Goal: Communication & Community: Answer question/provide support

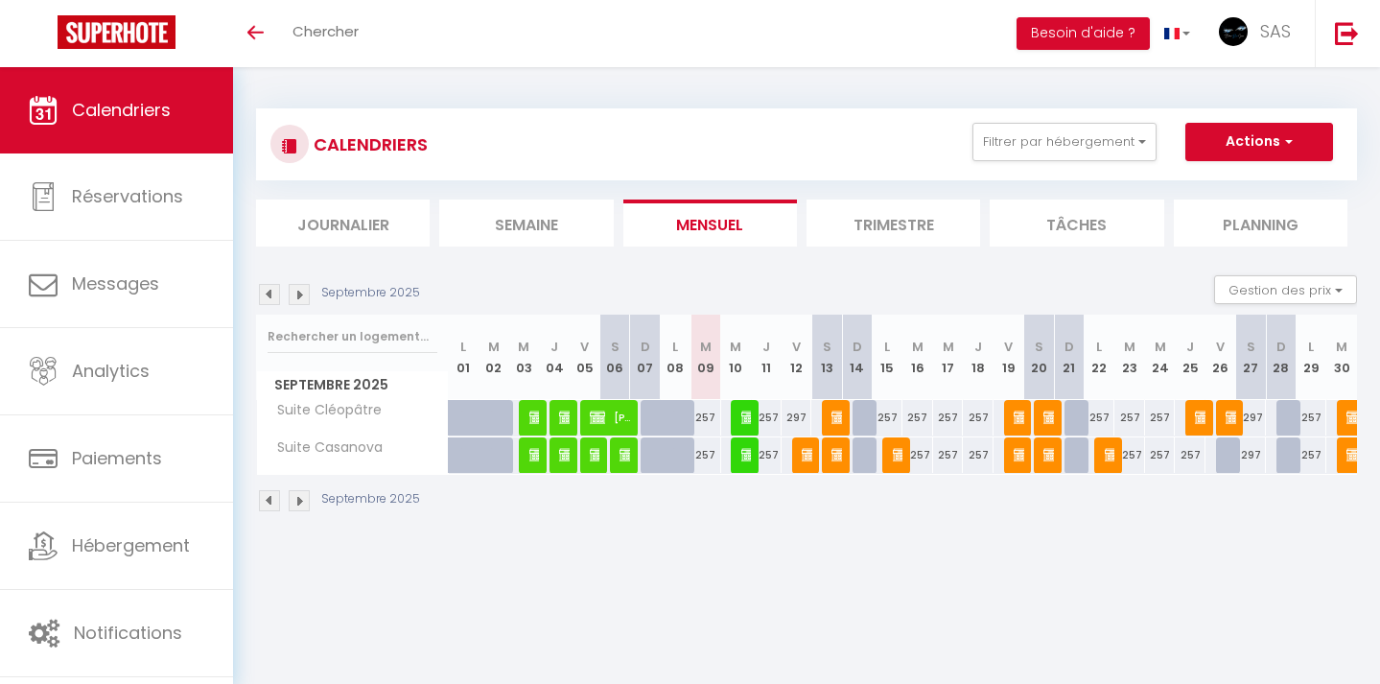
click at [743, 412] on img at bounding box center [748, 417] width 15 height 15
select select "OK"
select select "0"
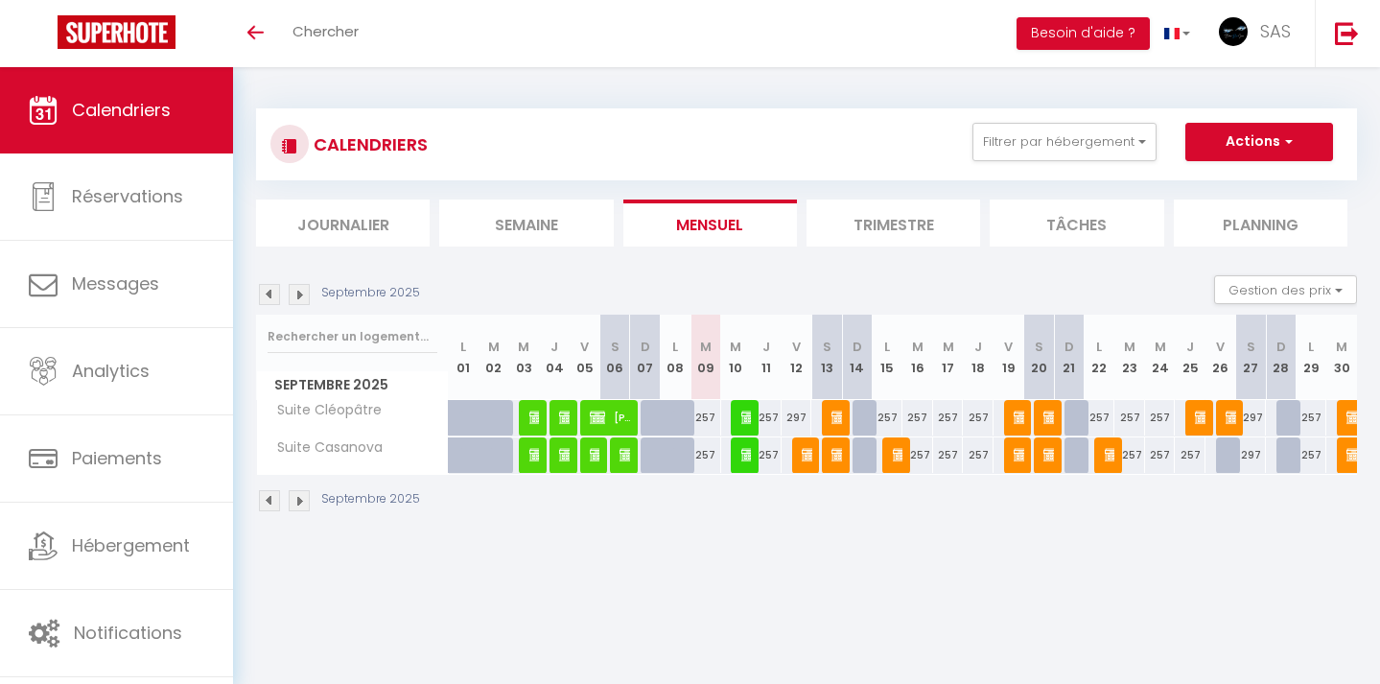
select select "1"
select select
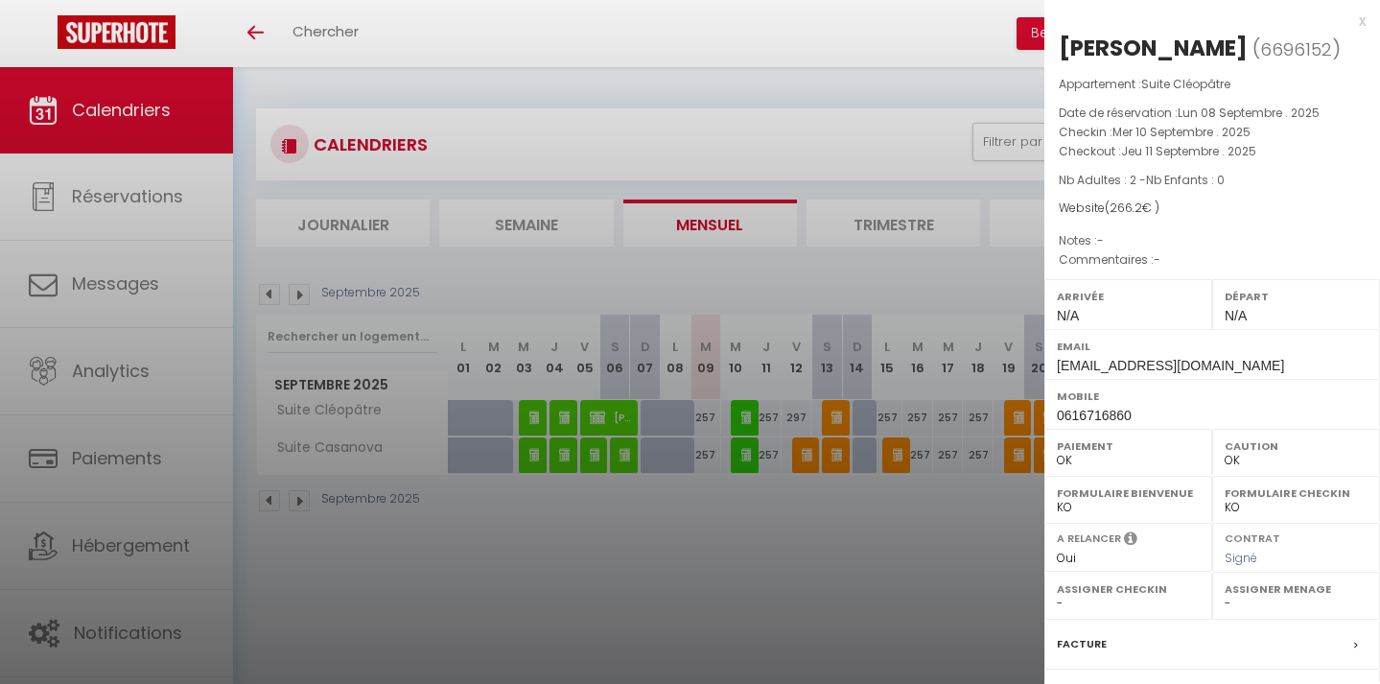
click at [800, 616] on div at bounding box center [690, 342] width 1380 height 684
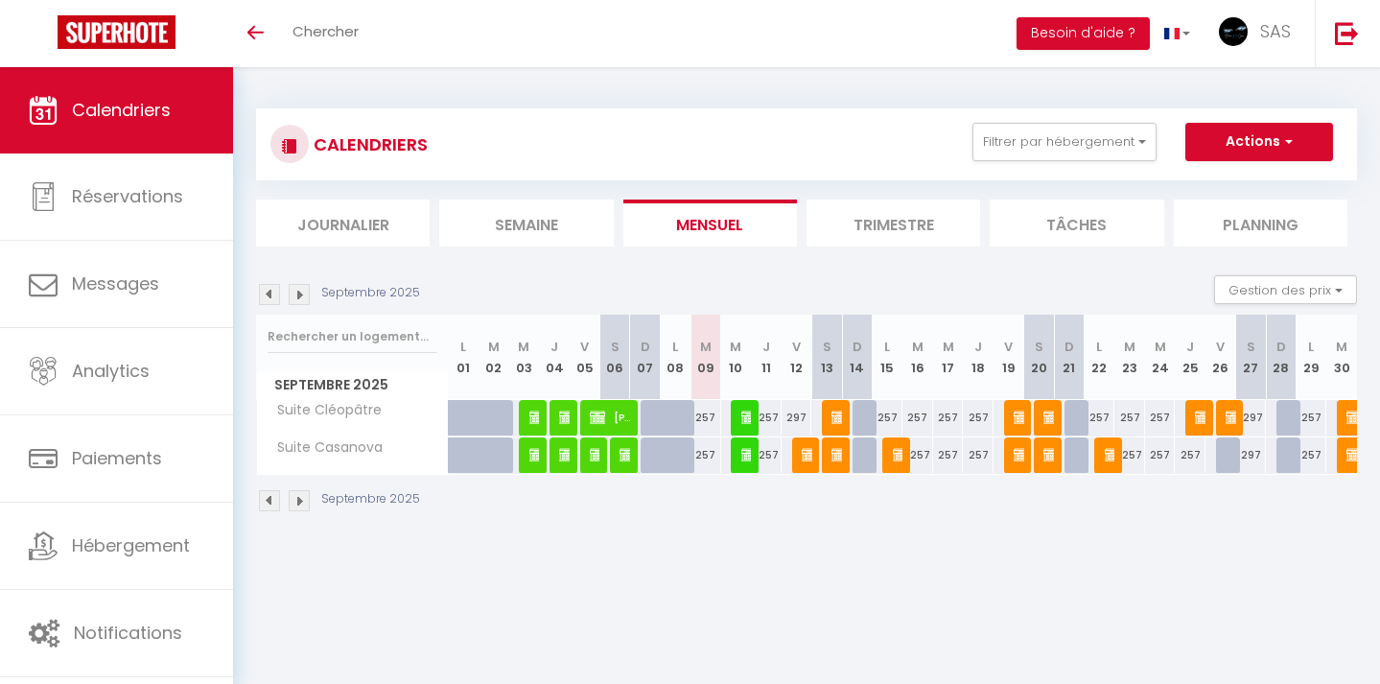
click at [750, 455] on img at bounding box center [748, 454] width 15 height 15
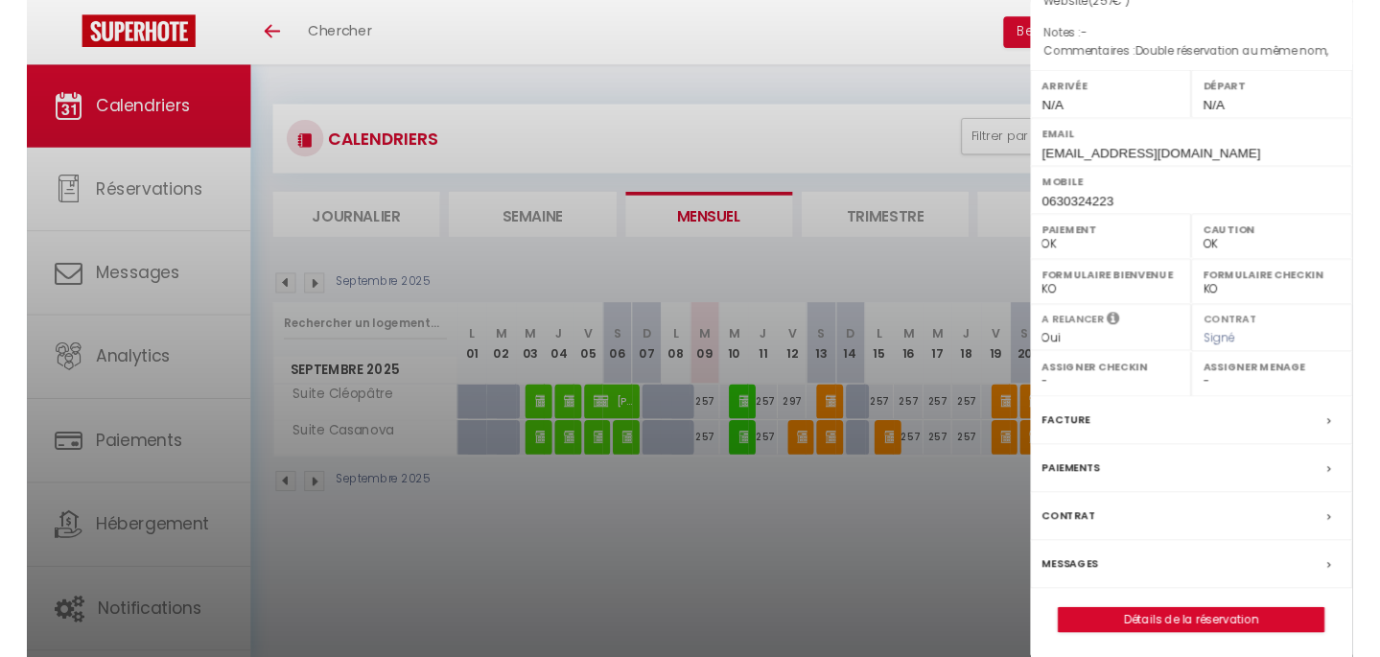
scroll to position [204, 0]
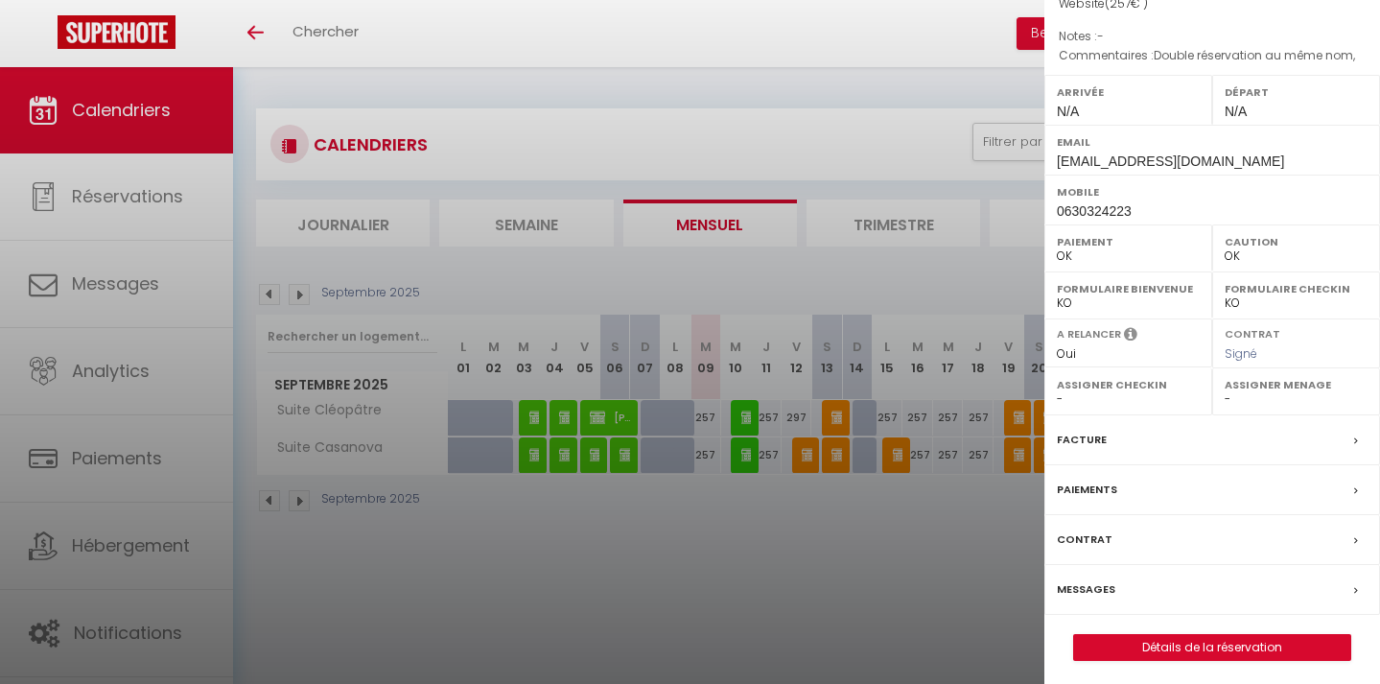
click at [1080, 532] on label "Contrat" at bounding box center [1085, 539] width 56 height 20
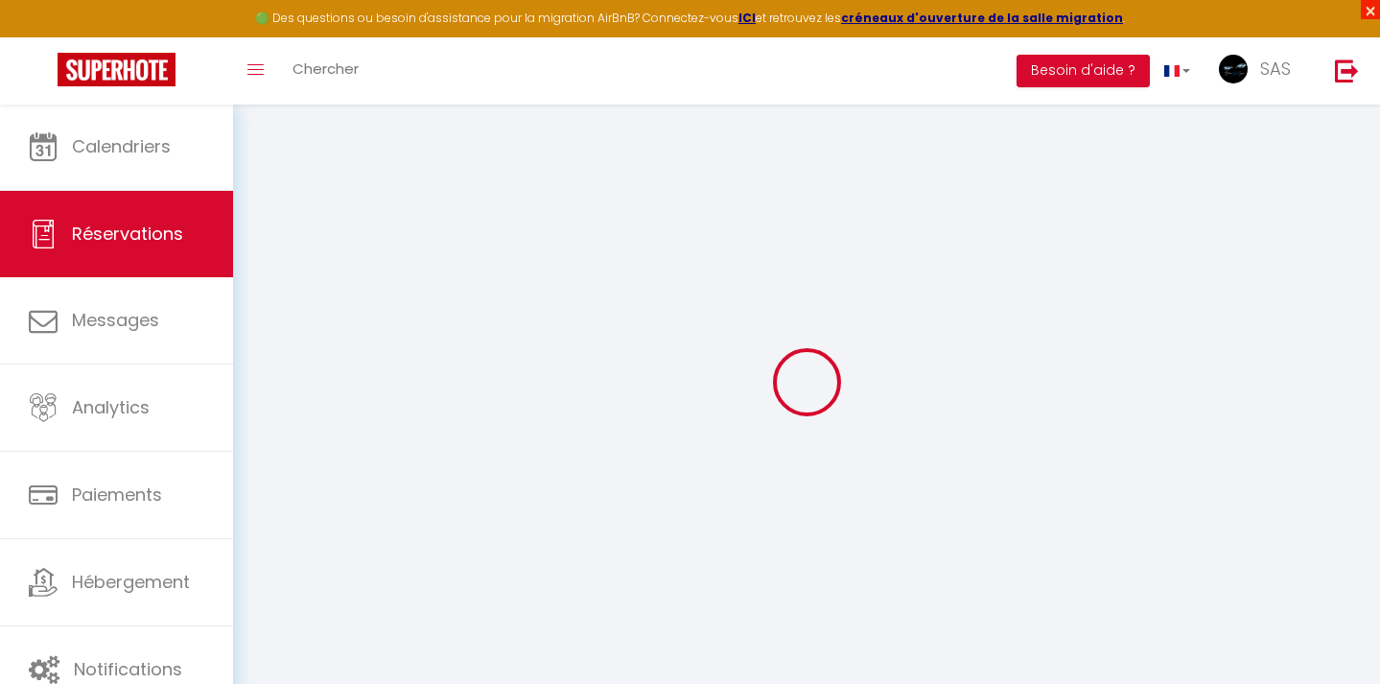
click at [1371, 14] on span "×" at bounding box center [1370, 9] width 19 height 19
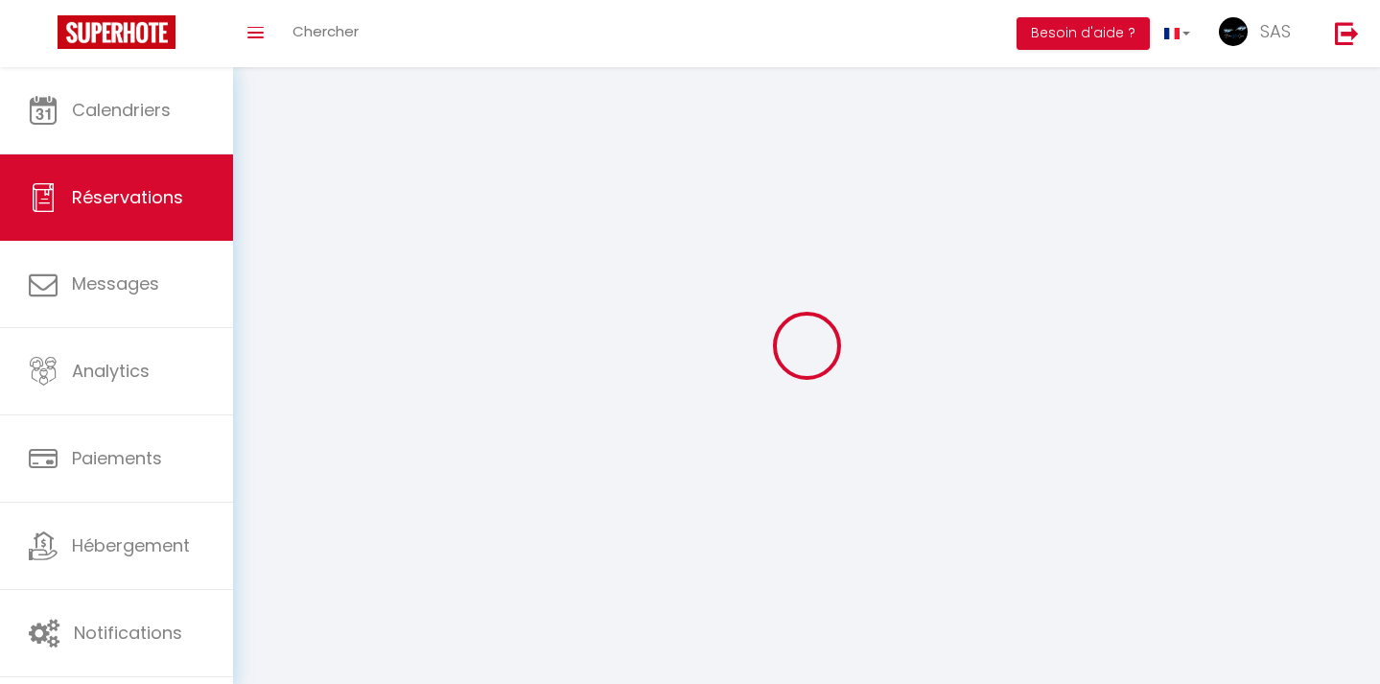
select select
checkbox input "false"
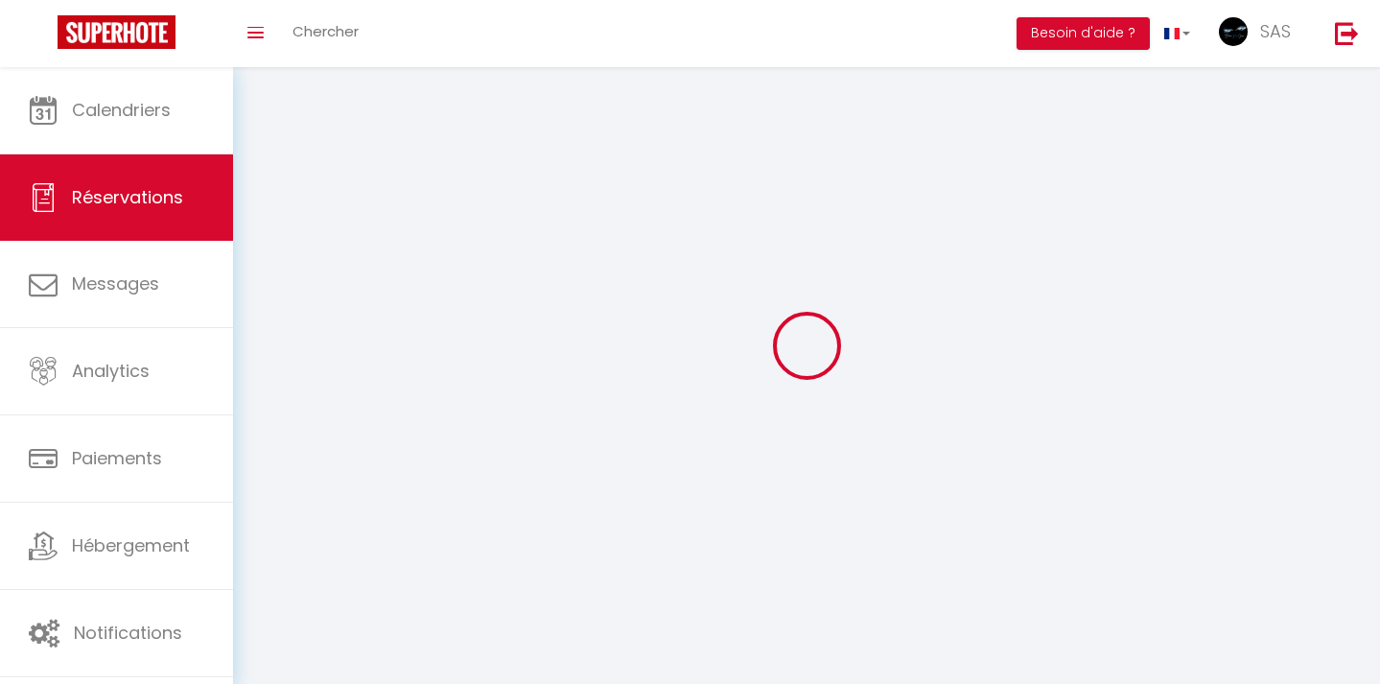
select select
checkbox input "false"
type textarea "Double réservation au même nom,"
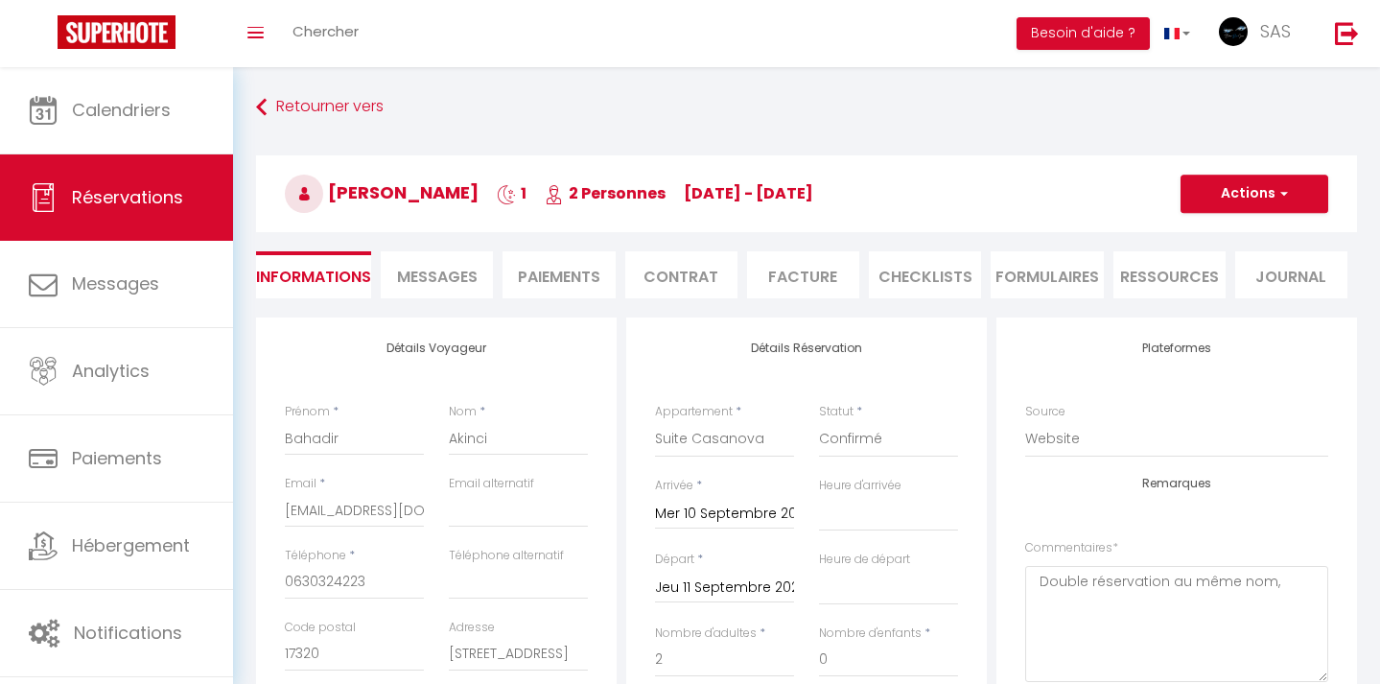
select select
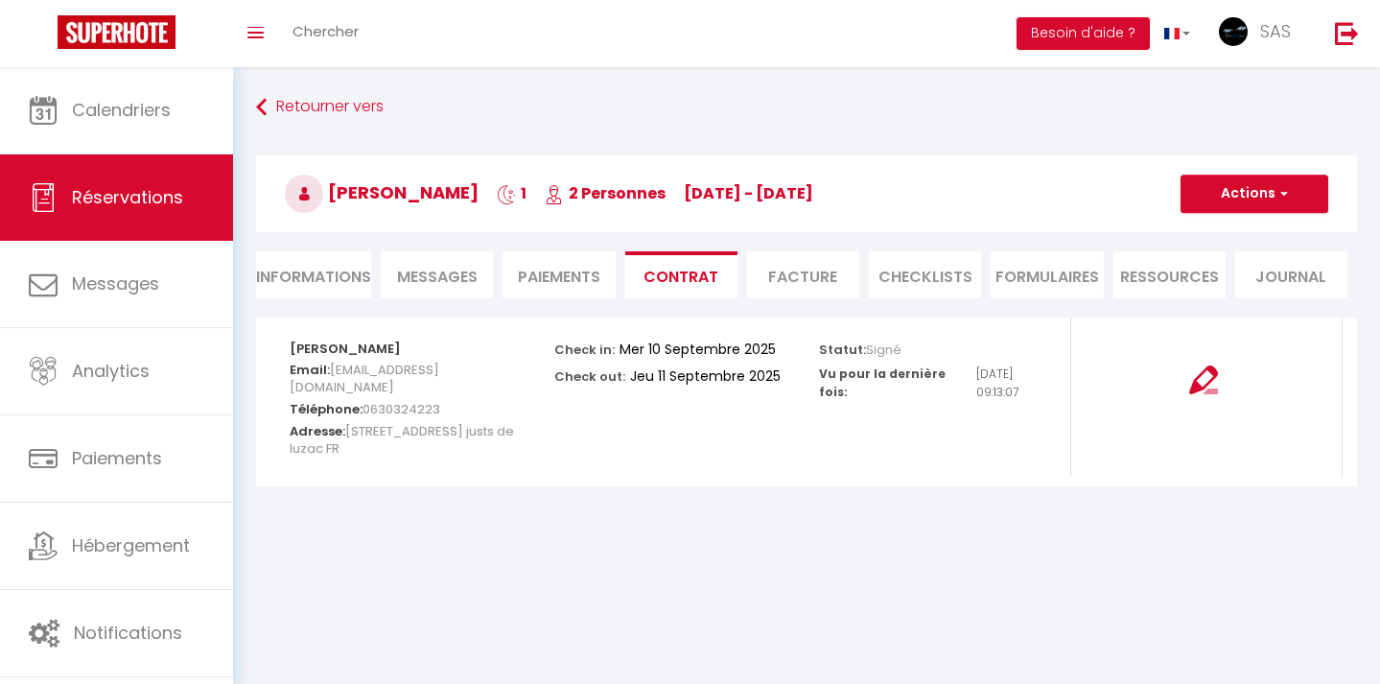
click at [312, 275] on li "Informations" at bounding box center [313, 274] width 115 height 47
select select
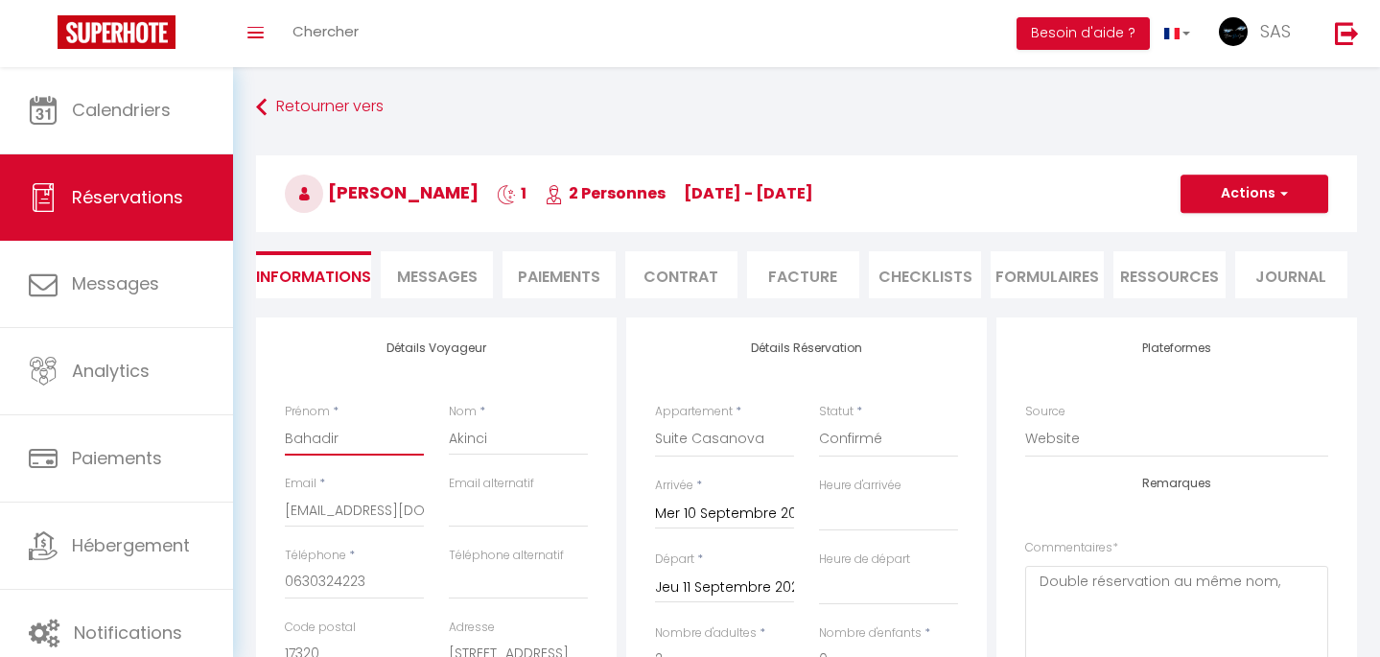
click at [300, 434] on input "Bahadir" at bounding box center [354, 438] width 139 height 35
click at [473, 434] on input "Akinci" at bounding box center [518, 438] width 139 height 35
click at [727, 283] on li "Contrat" at bounding box center [681, 274] width 112 height 47
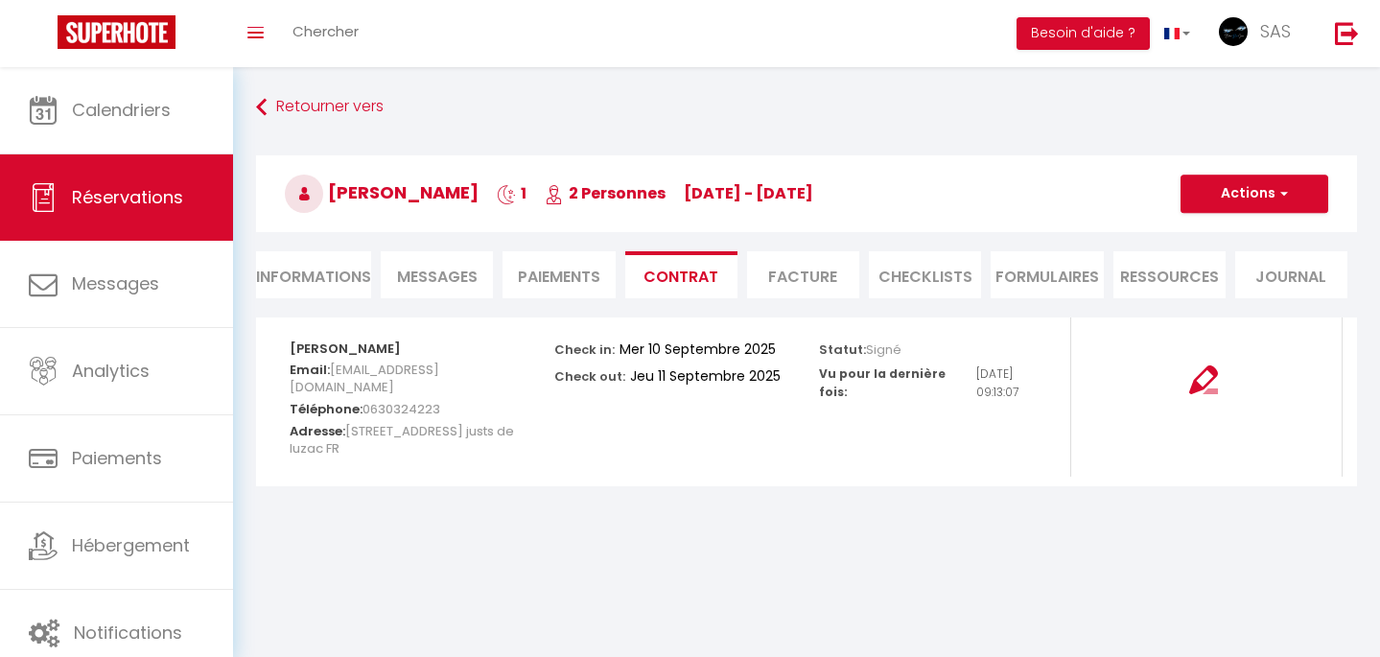
click at [1281, 199] on span "button" at bounding box center [1282, 193] width 12 height 17
click at [1225, 290] on link "Copier le lien" at bounding box center [1240, 285] width 161 height 25
click at [460, 268] on span "Messages" at bounding box center [437, 277] width 81 height 22
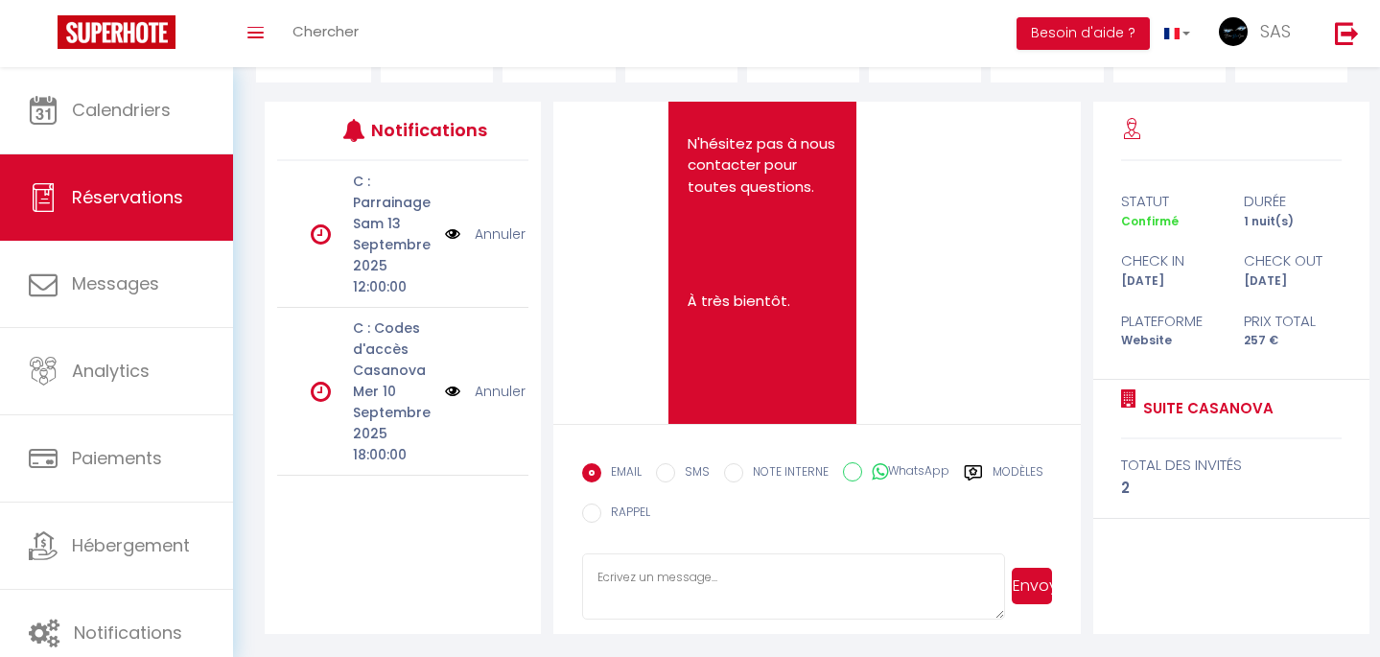
scroll to position [216, 0]
click at [679, 573] on textarea at bounding box center [793, 586] width 423 height 67
paste textarea "Bonjour M. Akinci, Votre arrivée est prévue demain. Pour rappel, l’accès à la s…"
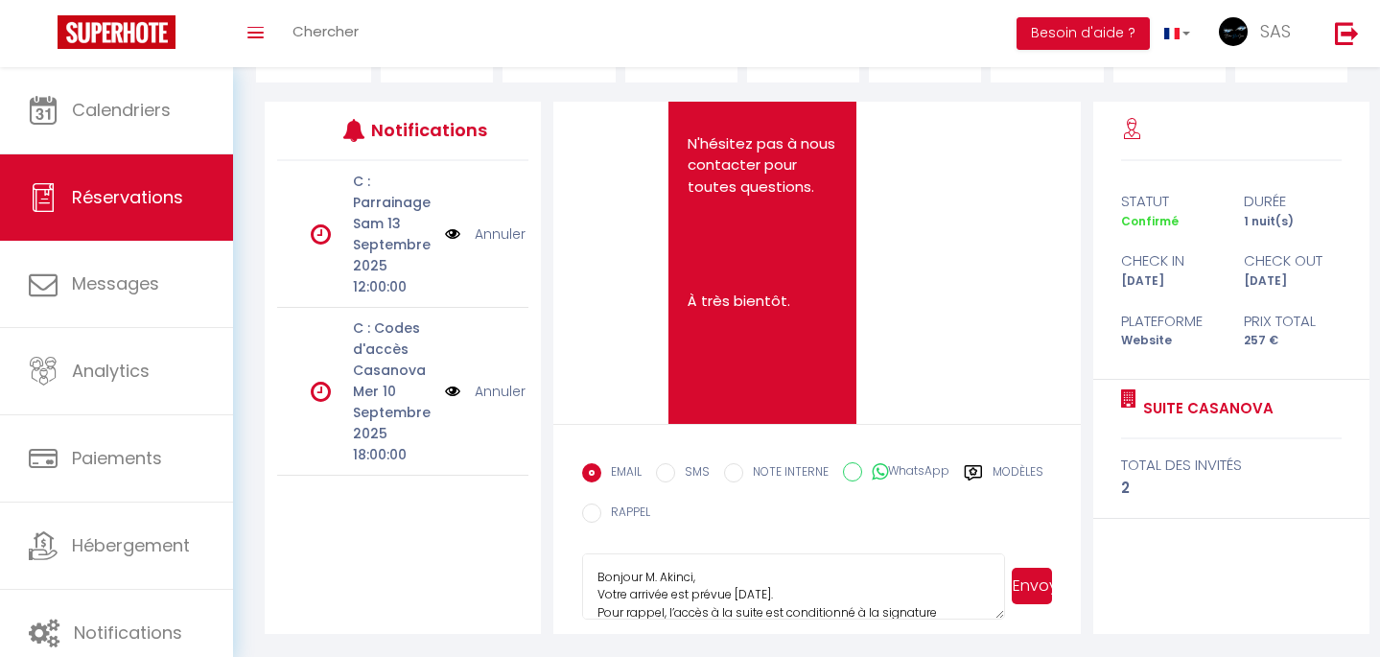
scroll to position [67, 0]
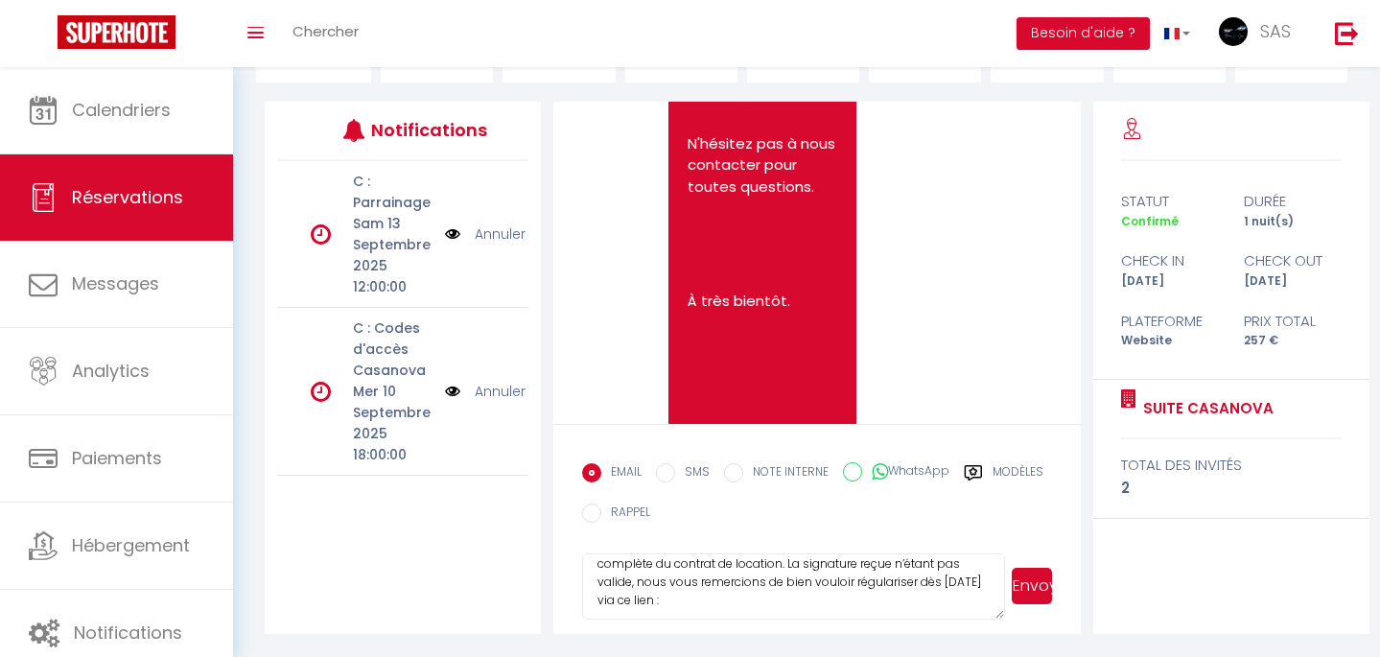
type textarea "Bonjour M. Akinci, Votre arrivée est prévue demain. Pour rappel, l’accès à la s…"
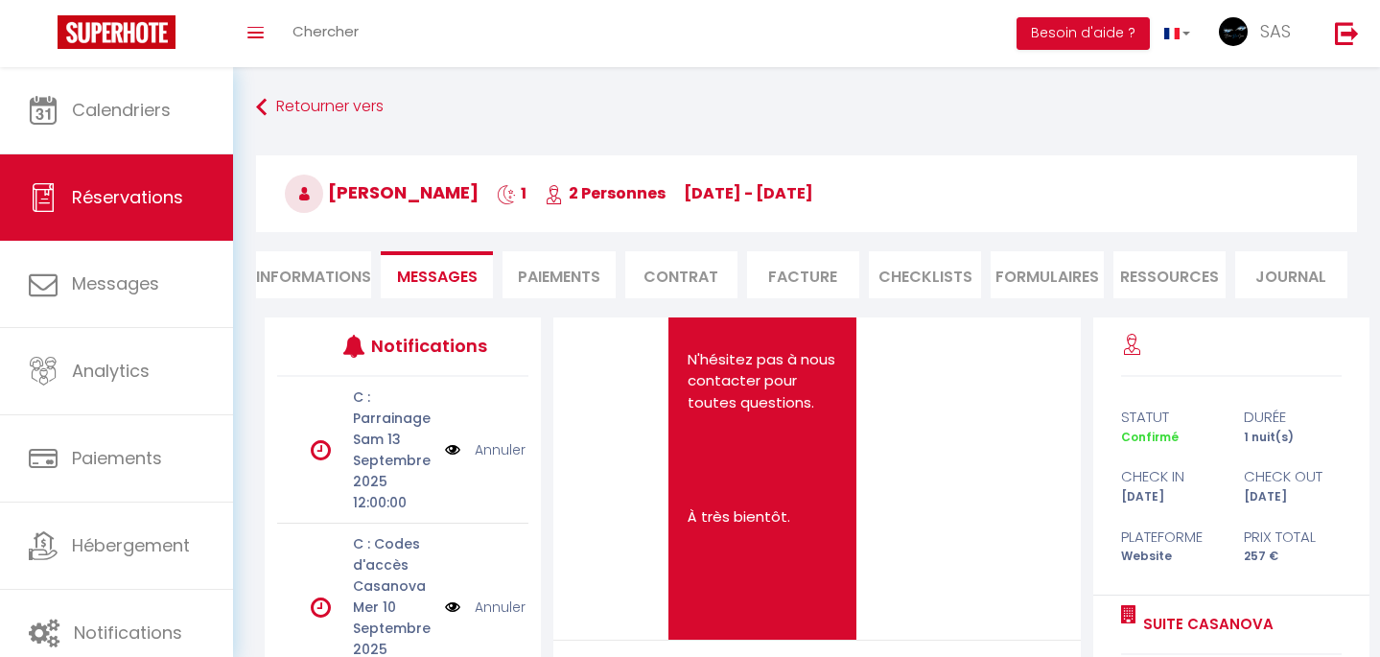
scroll to position [0, 0]
click at [683, 267] on li "Contrat" at bounding box center [681, 274] width 112 height 47
select select
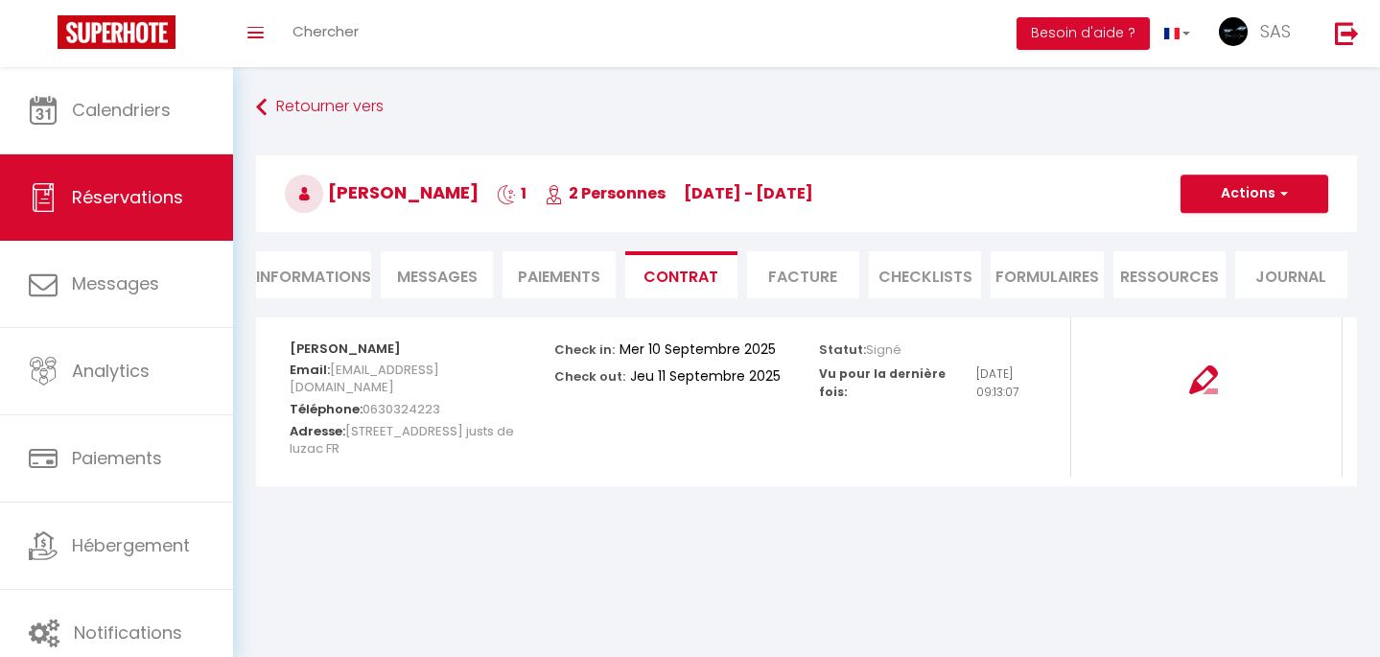
click at [1224, 193] on button "Actions" at bounding box center [1255, 194] width 148 height 38
click at [1212, 289] on link "Copier le lien" at bounding box center [1240, 285] width 161 height 25
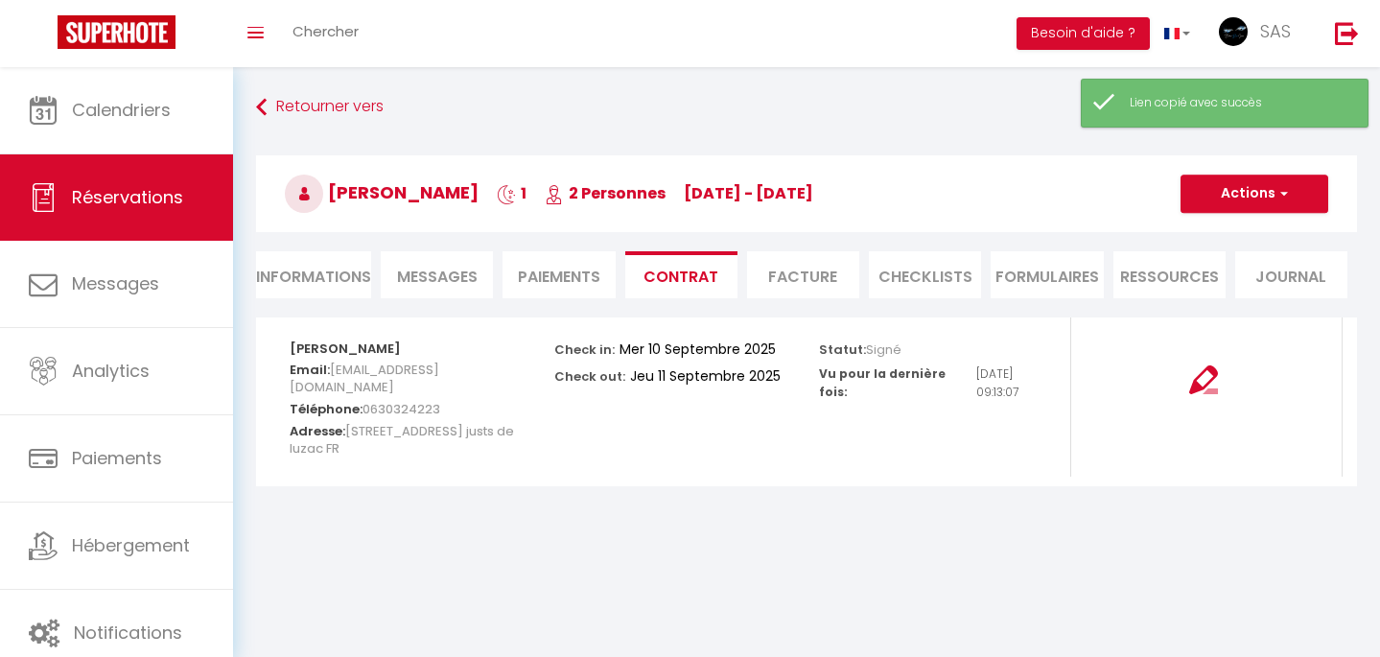
click at [313, 278] on li "Informations" at bounding box center [313, 274] width 115 height 47
select select
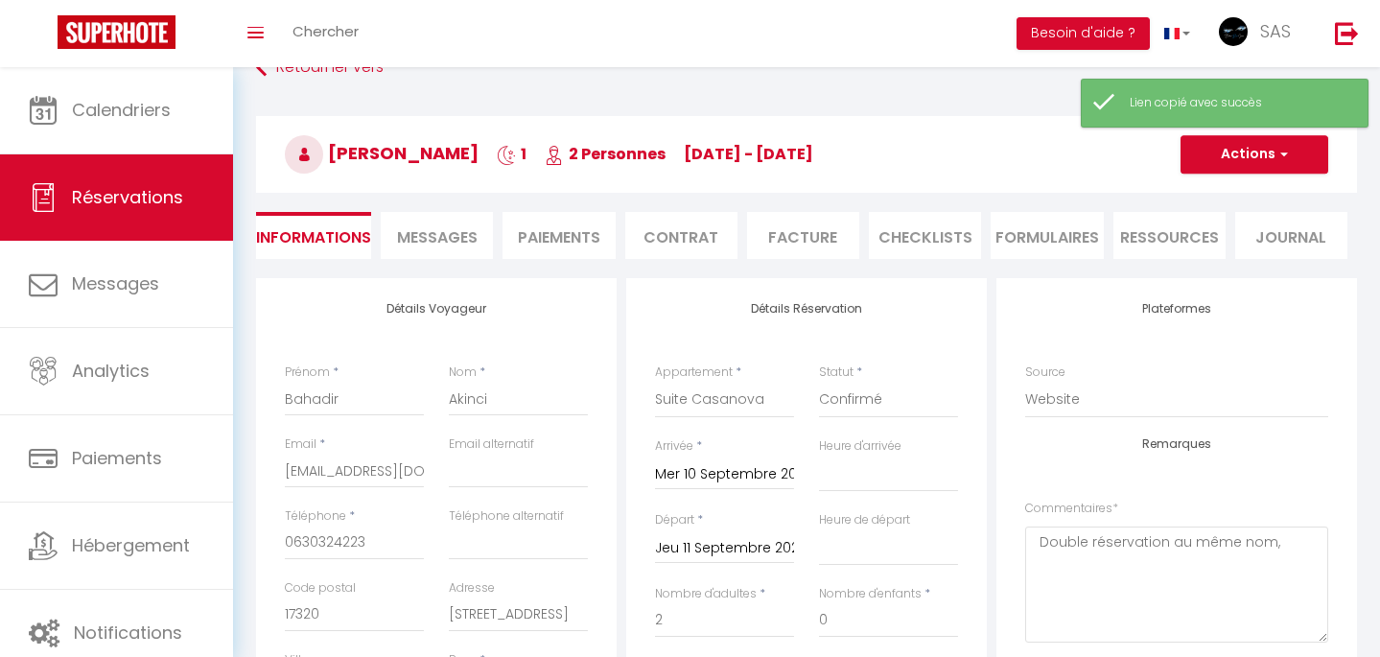
scroll to position [43, 0]
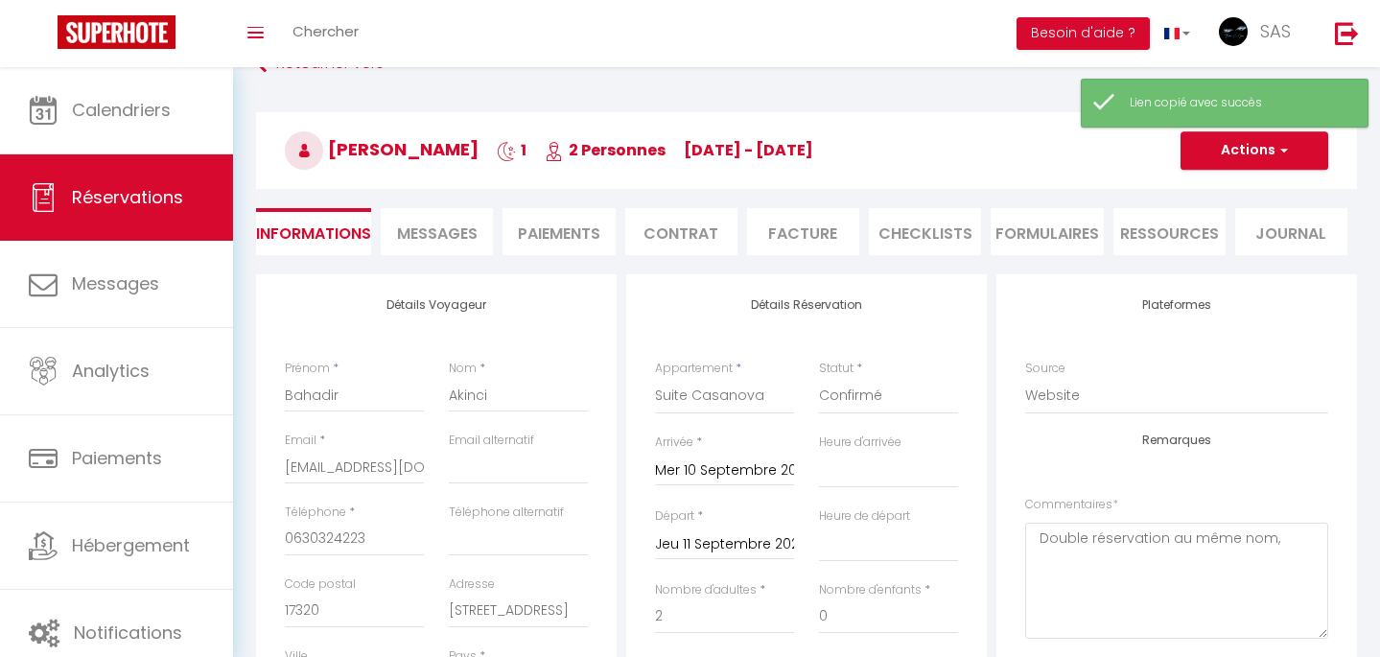
click at [443, 171] on h3 "Bahadir Akinci 1 2 Personnes me 10 Sep - je 11 Sep" at bounding box center [806, 150] width 1101 height 77
click at [433, 252] on li "Messages" at bounding box center [437, 231] width 112 height 47
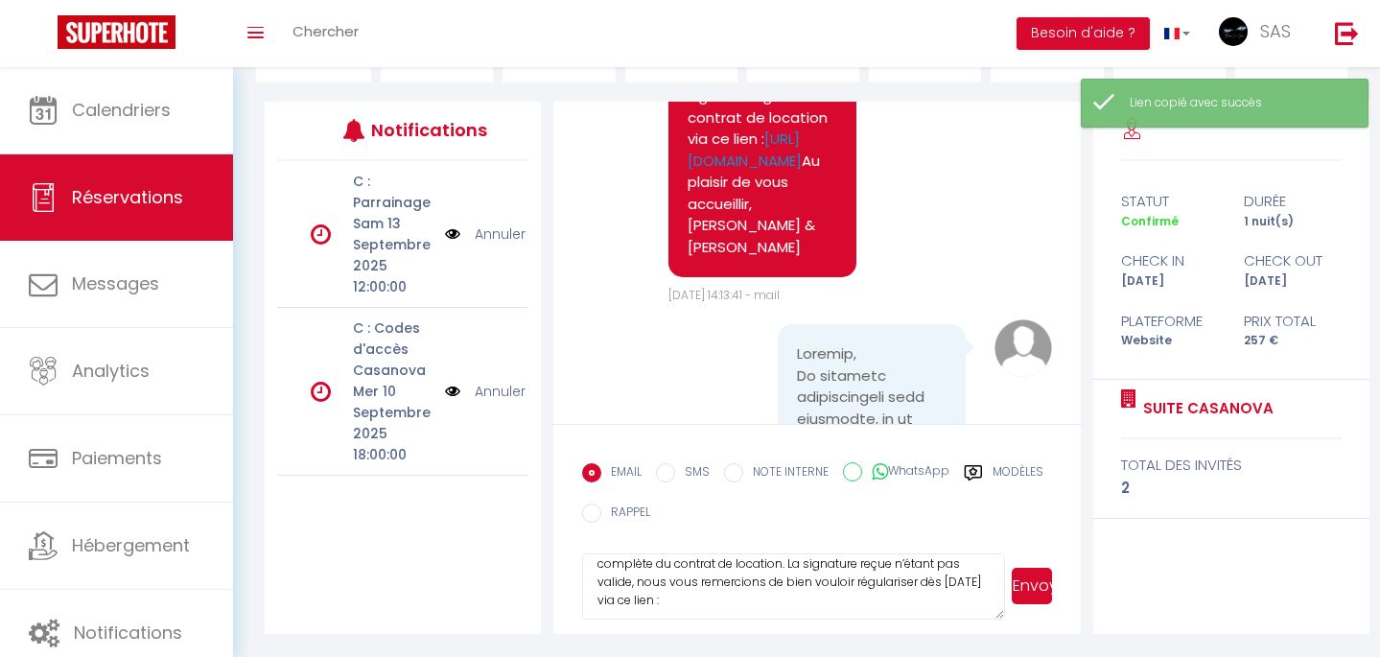
scroll to position [216, 0]
click at [763, 598] on textarea "Bonjour M. Akinci, Votre arrivée est prévue demain. Pour rappel, l’accès à la s…" at bounding box center [793, 586] width 423 height 67
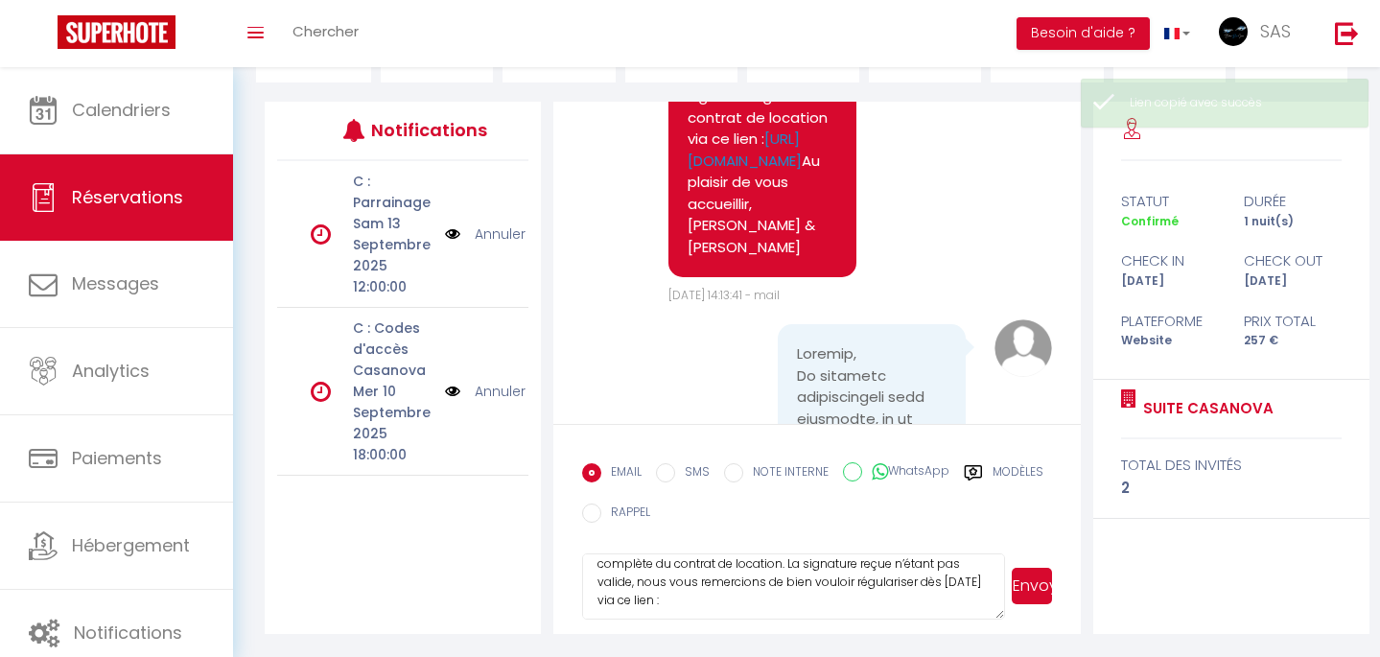
paste textarea "https://superhote.com/applink/booking/a43wV7TeUB/contract"
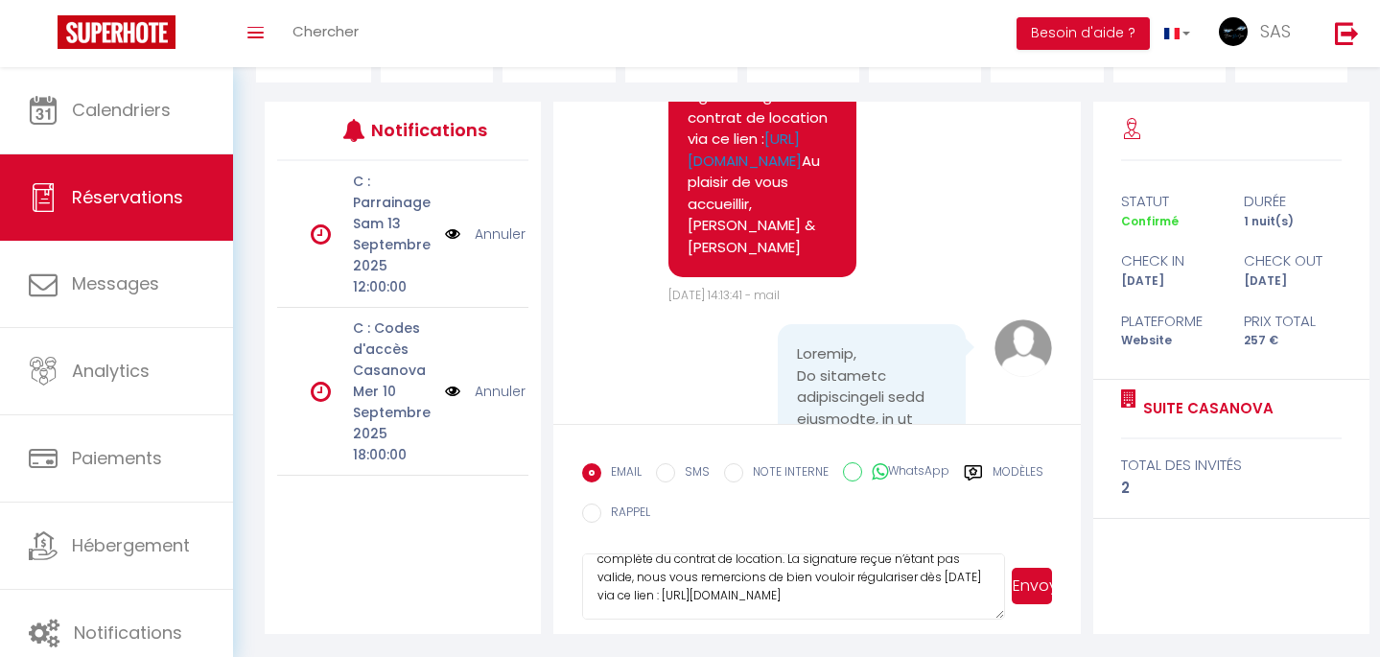
scroll to position [105, 0]
paste textarea "Sans contrat dûment signé, nous ne pourrons malheureusement pas vous transmettr…"
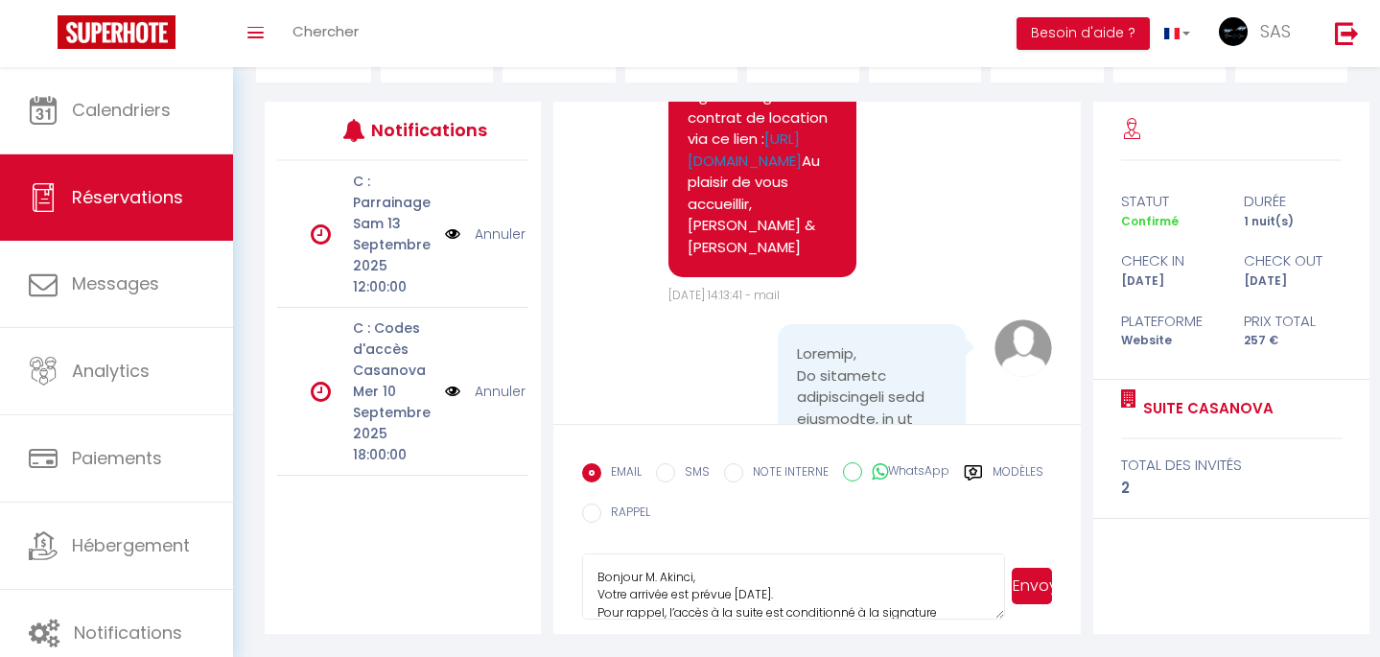
scroll to position [0, 0]
click at [798, 595] on textarea "Bonjour M. Akinci, Votre arrivée est prévue demain. Pour rappel, l’accès à la s…" at bounding box center [793, 586] width 423 height 67
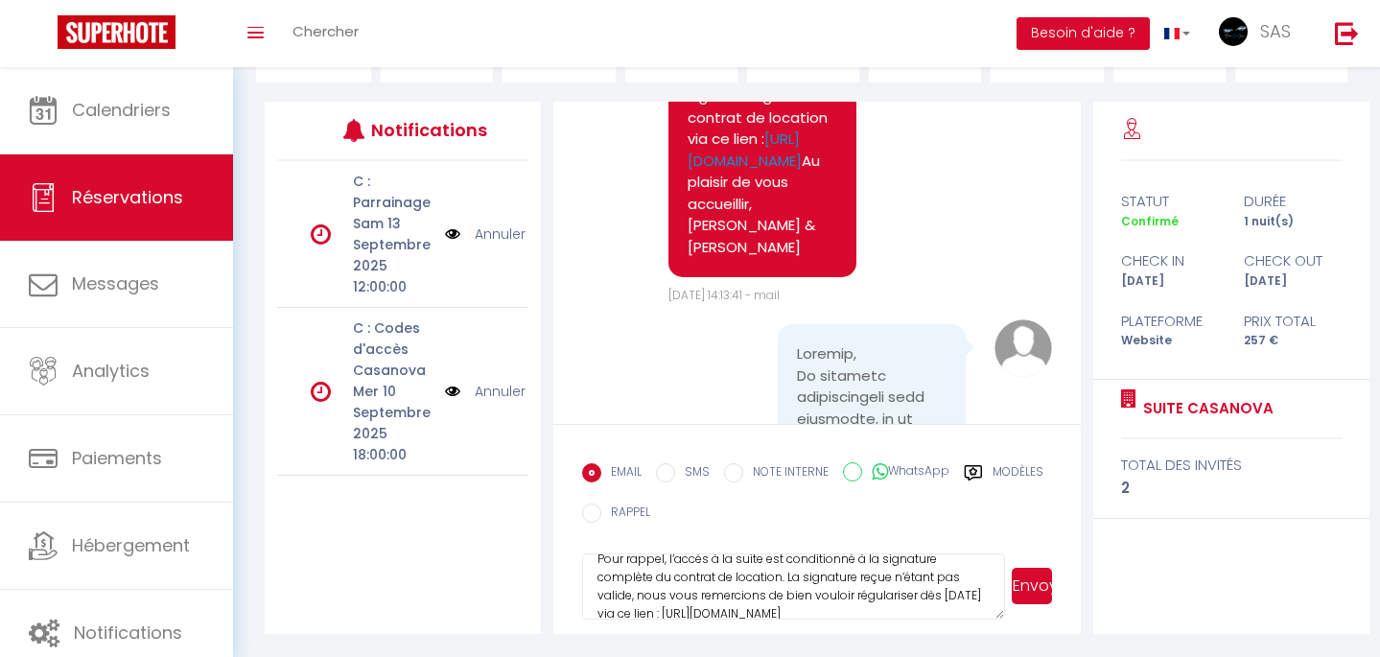
scroll to position [64, 0]
click at [792, 584] on textarea "Bonjour M. Akinci, Votre arrivée est prévue demain. Pour rappel, l’accès à la s…" at bounding box center [793, 586] width 423 height 67
click at [788, 581] on textarea "Bonjour M. Akinci, Votre arrivée est prévue demain. Pour rappel, l’accès à la s…" at bounding box center [793, 586] width 423 height 67
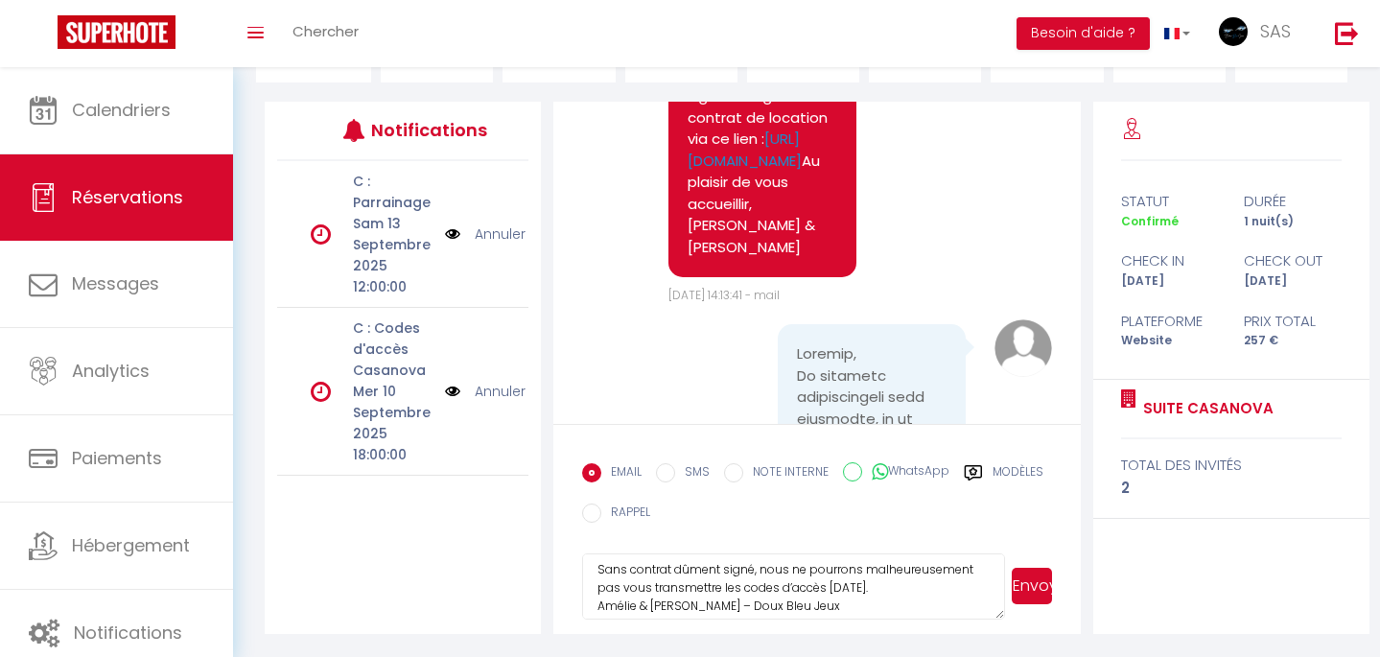
scroll to position [162, 0]
click at [903, 585] on textarea "Bonjour M. Akinci, Votre arrivée est prévue demain. Pour rappel, l’accès à la s…" at bounding box center [793, 586] width 423 height 67
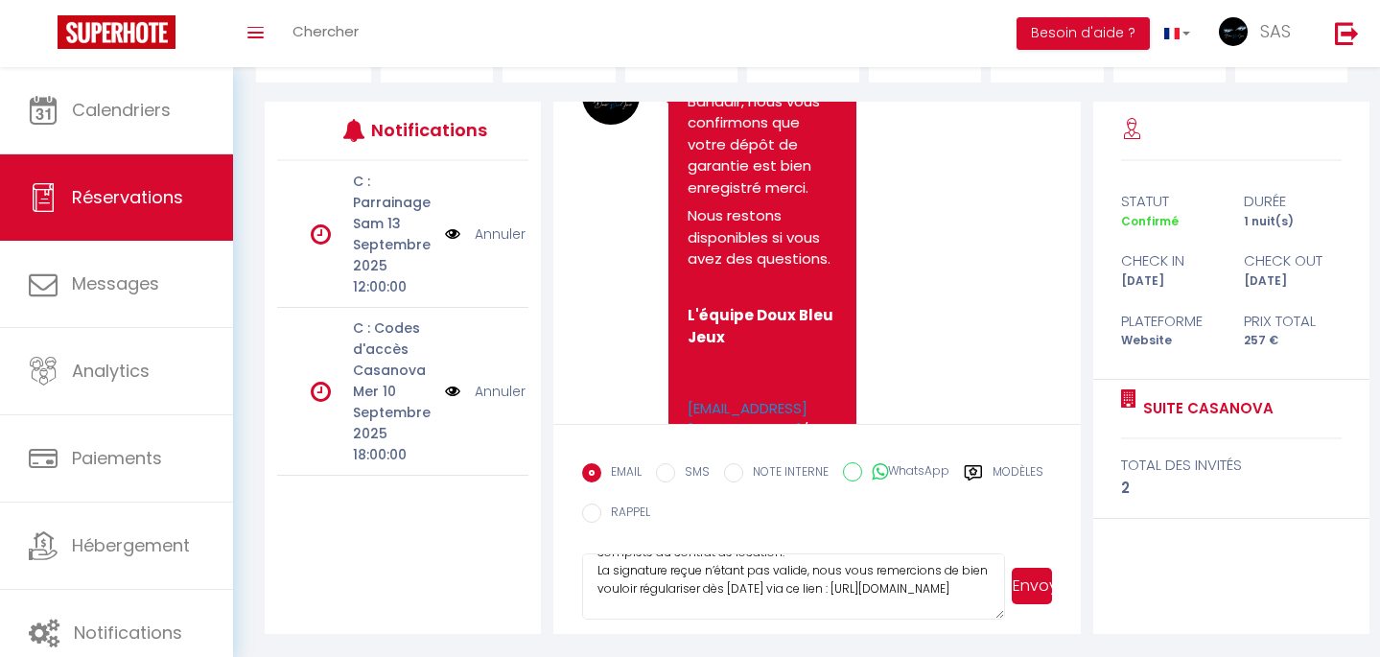
scroll to position [98, 0]
drag, startPoint x: 595, startPoint y: 602, endPoint x: 956, endPoint y: 601, distance: 361.6
click at [956, 601] on textarea "Bonjour M. Akinci, Votre arrivée est prévue demain. Pour rappel, l’accès à la s…" at bounding box center [793, 586] width 423 height 67
type textarea "Bonjour M. Akinci, Votre arrivée est prévue demain. Pour rappel, l’accès à la s…"
click at [1040, 582] on button "Envoyer" at bounding box center [1032, 586] width 40 height 36
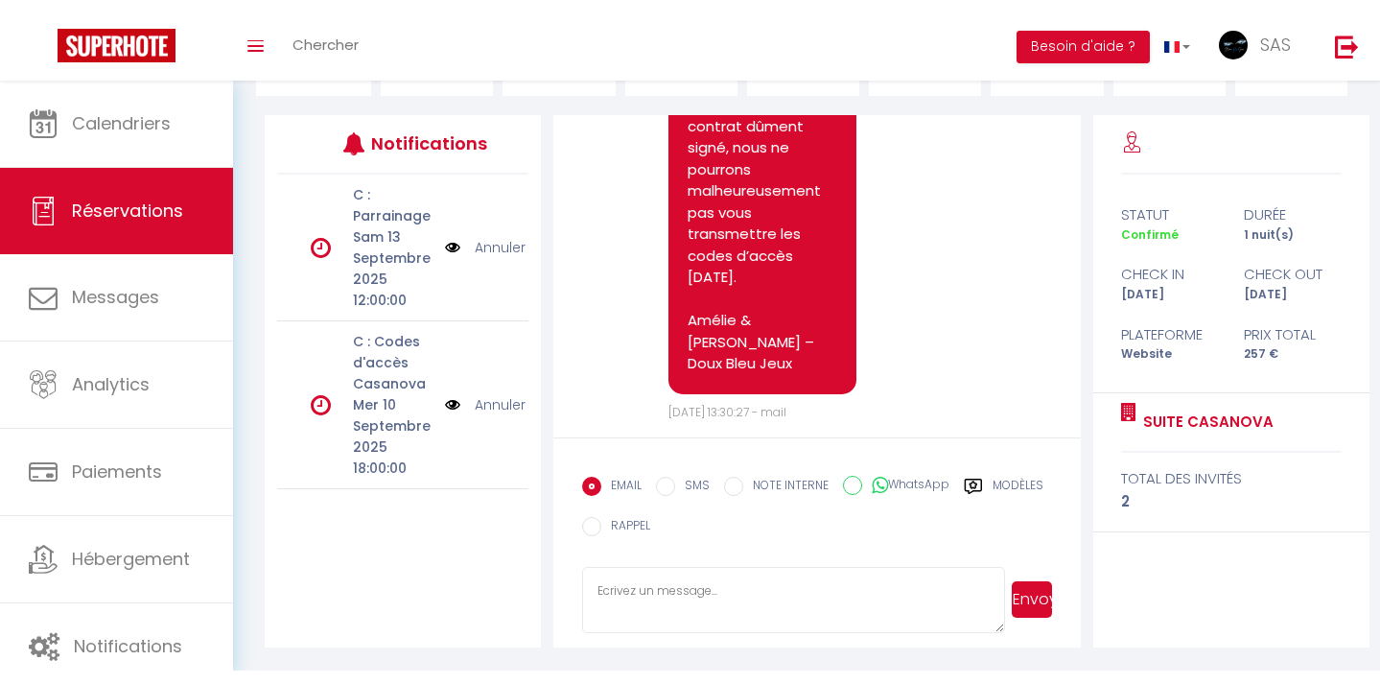
scroll to position [189, 0]
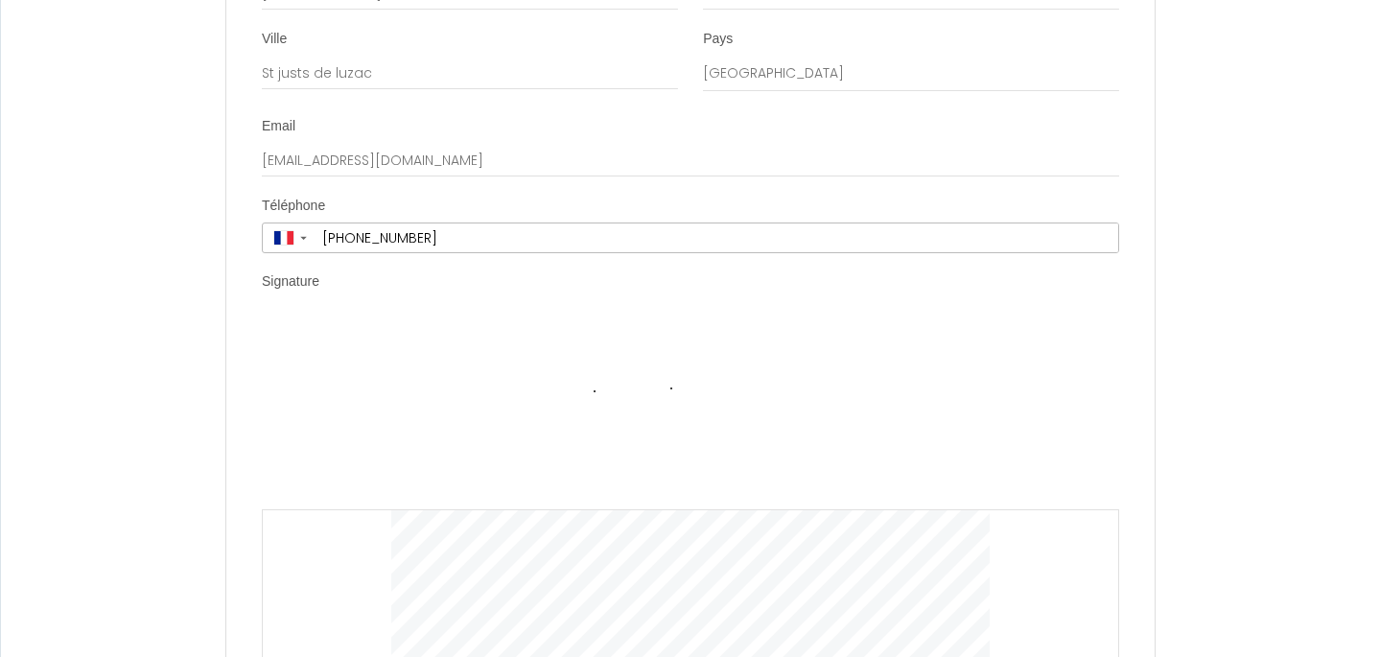
scroll to position [6466, 0]
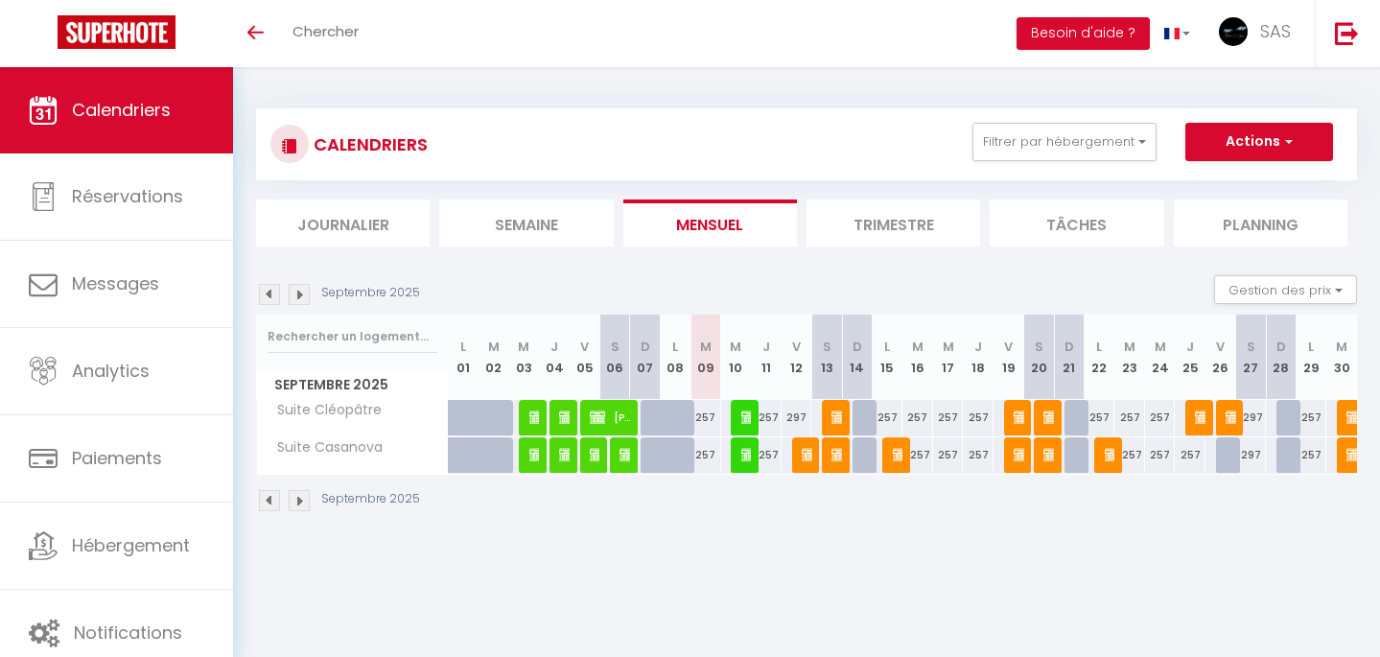
select select
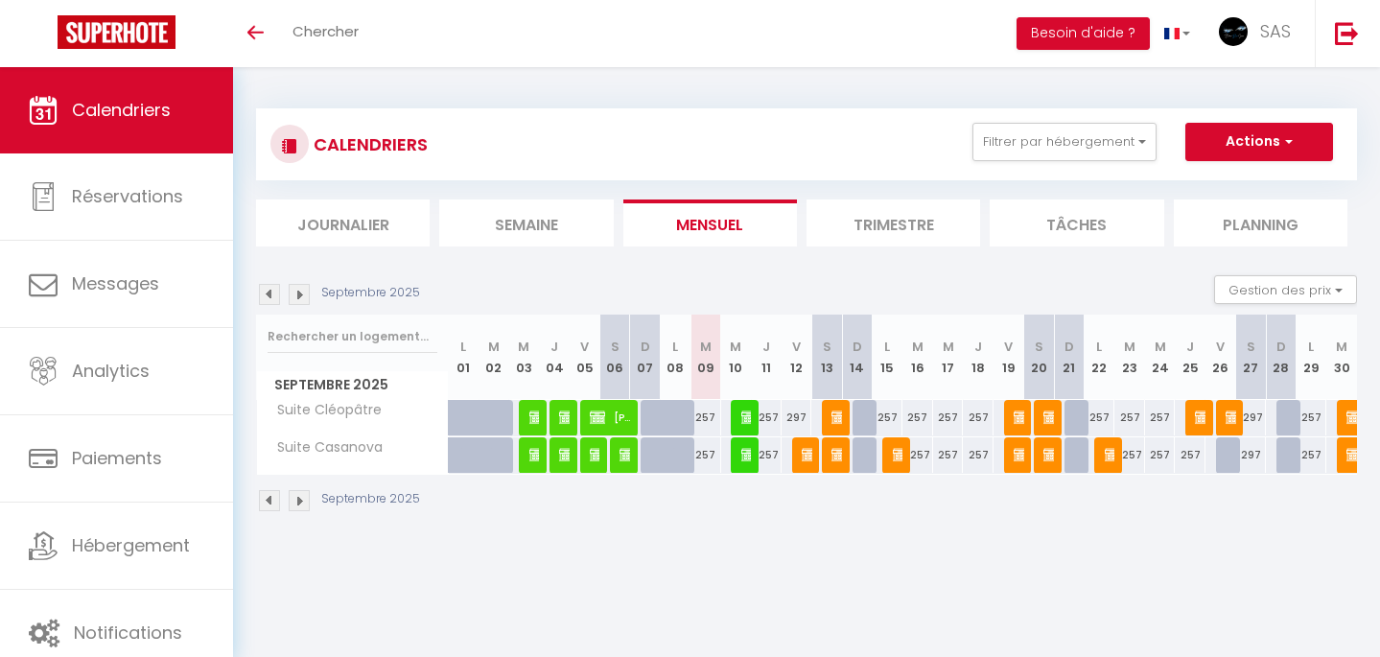
click at [743, 458] on img at bounding box center [748, 454] width 15 height 15
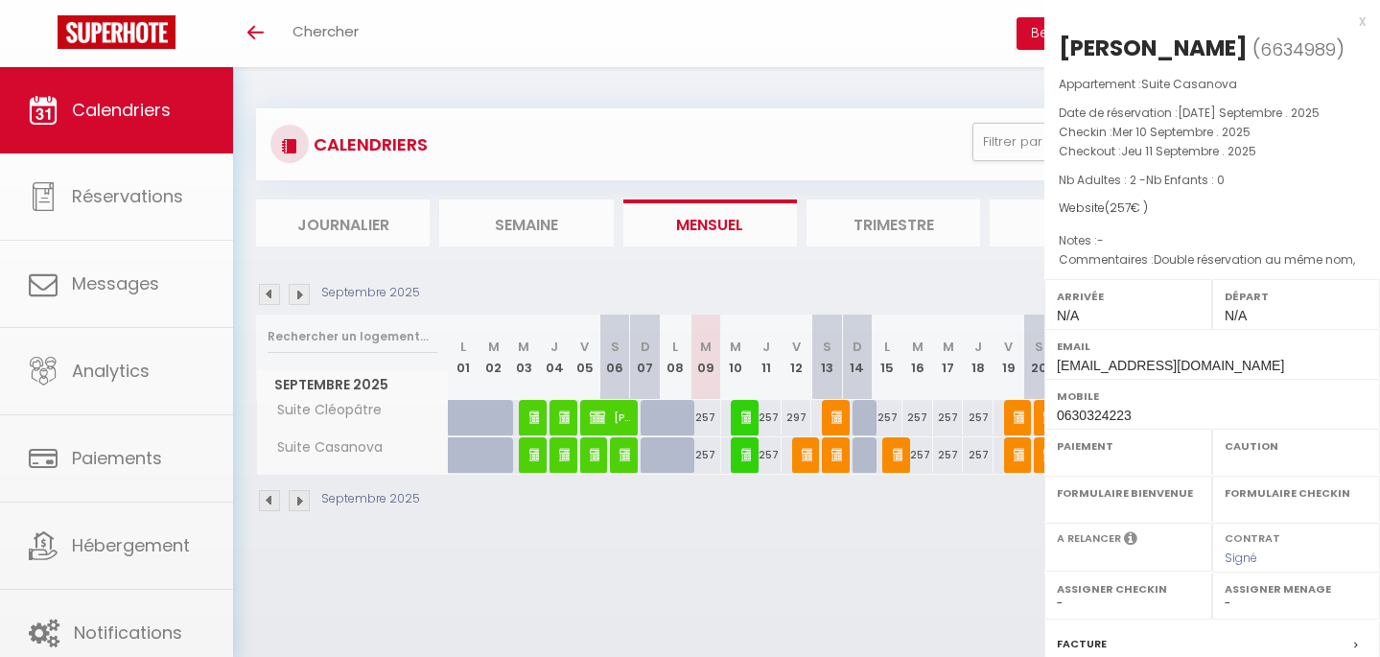
select select "OK"
select select "0"
select select "1"
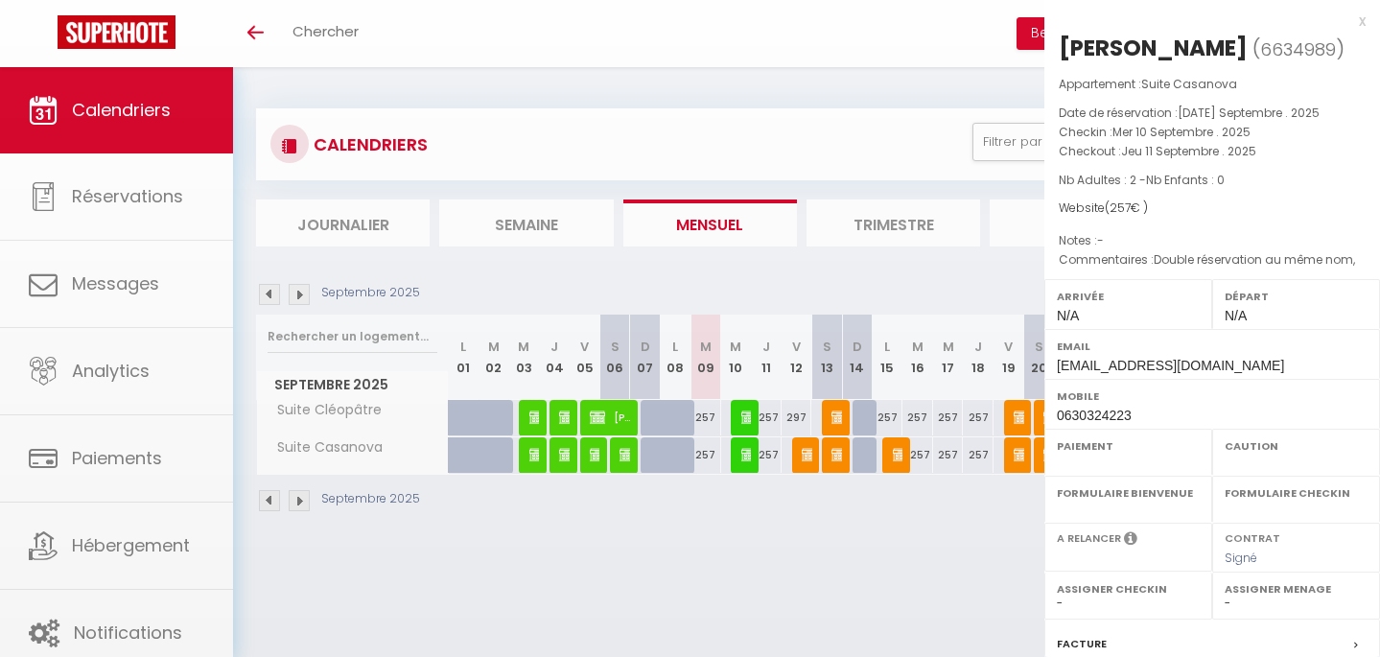
select select
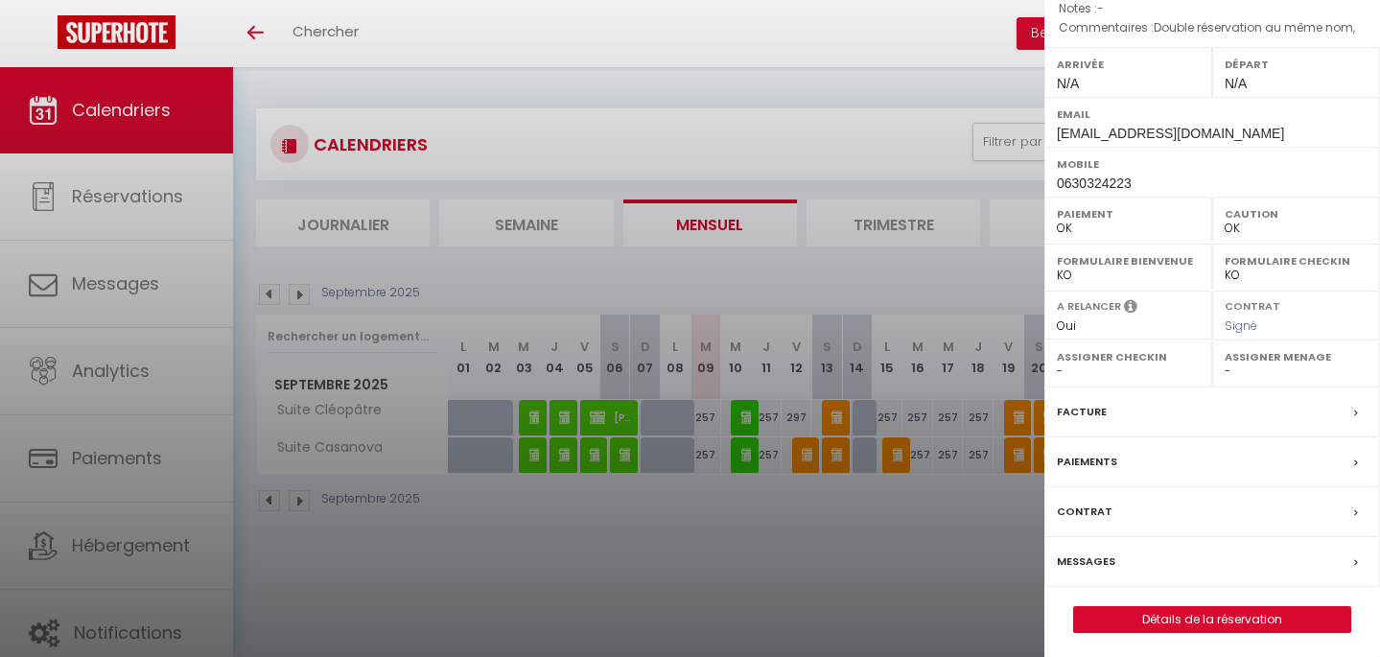
scroll to position [231, 0]
click at [1095, 511] on label "Contrat" at bounding box center [1085, 513] width 56 height 20
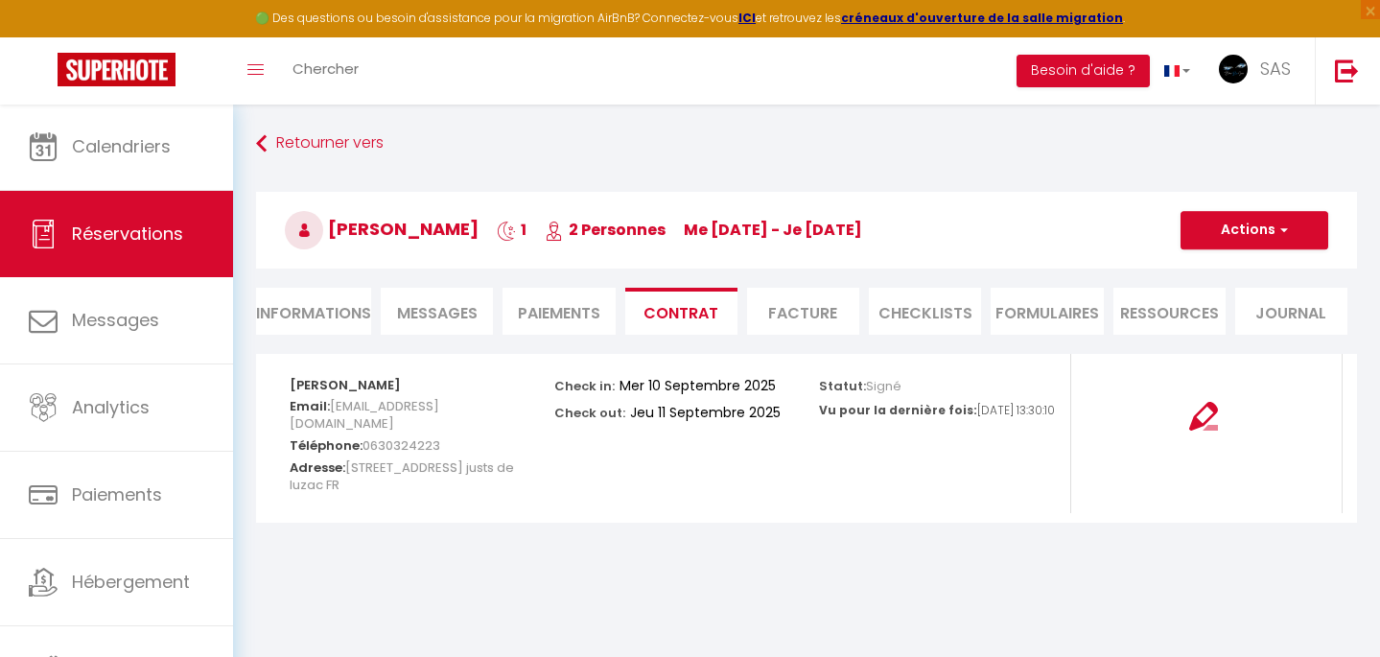
click at [1261, 233] on button "Actions" at bounding box center [1255, 230] width 148 height 38
click at [1234, 274] on link "Voir le contrat" at bounding box center [1240, 272] width 161 height 25
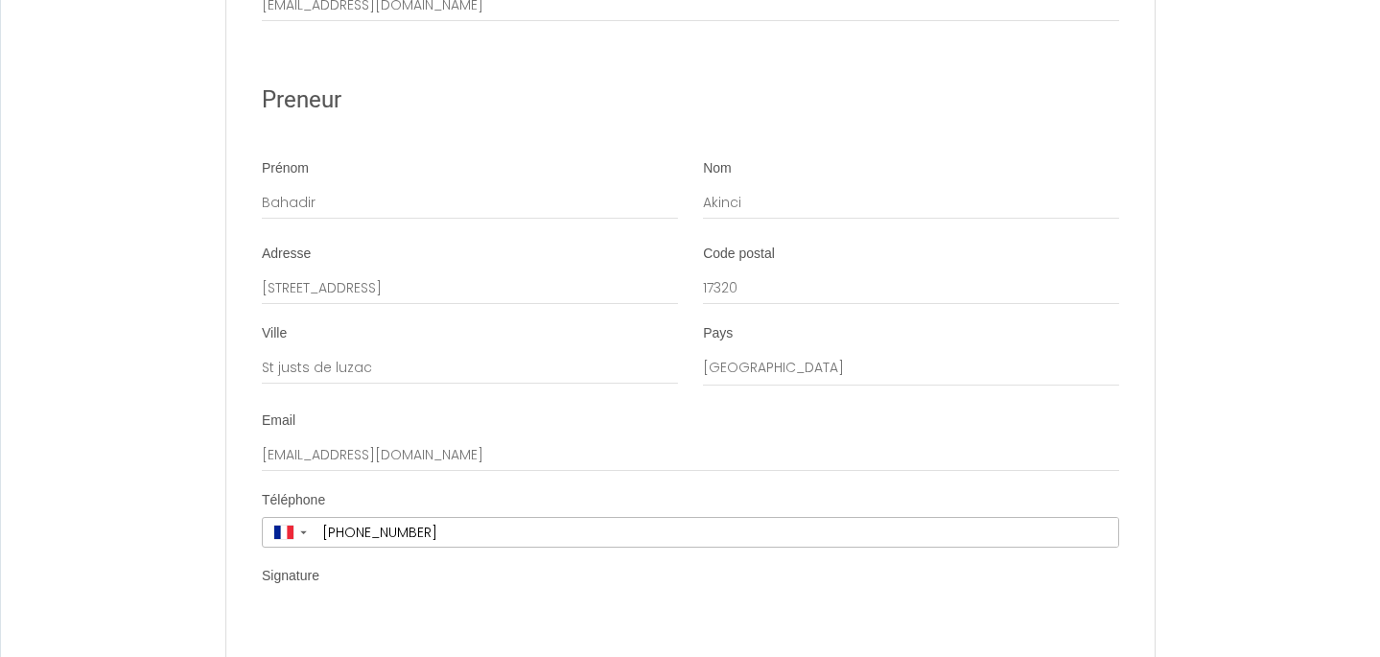
scroll to position [6173, 0]
